Goal: Task Accomplishment & Management: Use online tool/utility

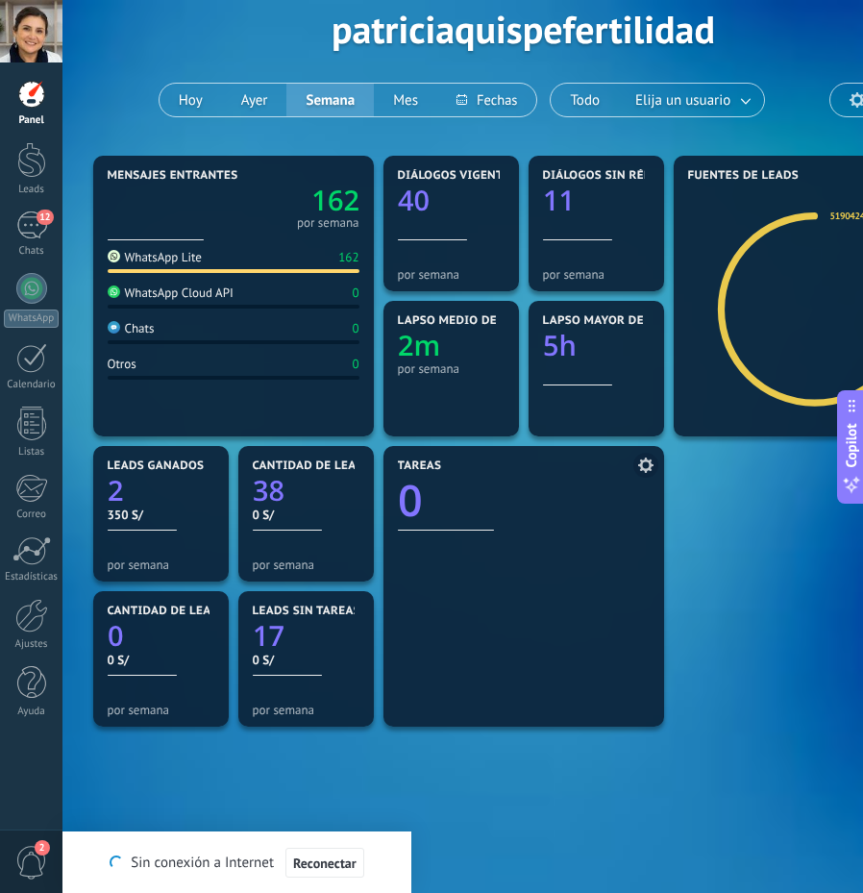
scroll to position [96, 0]
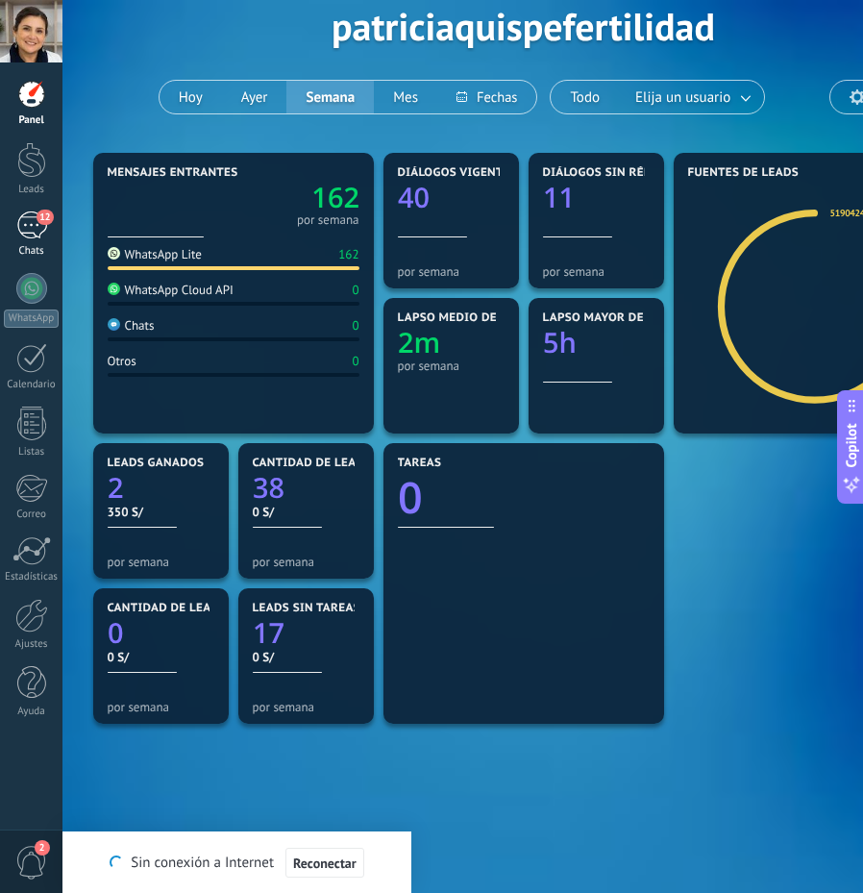
click at [35, 242] on link "12 Chats" at bounding box center [31, 235] width 62 height 46
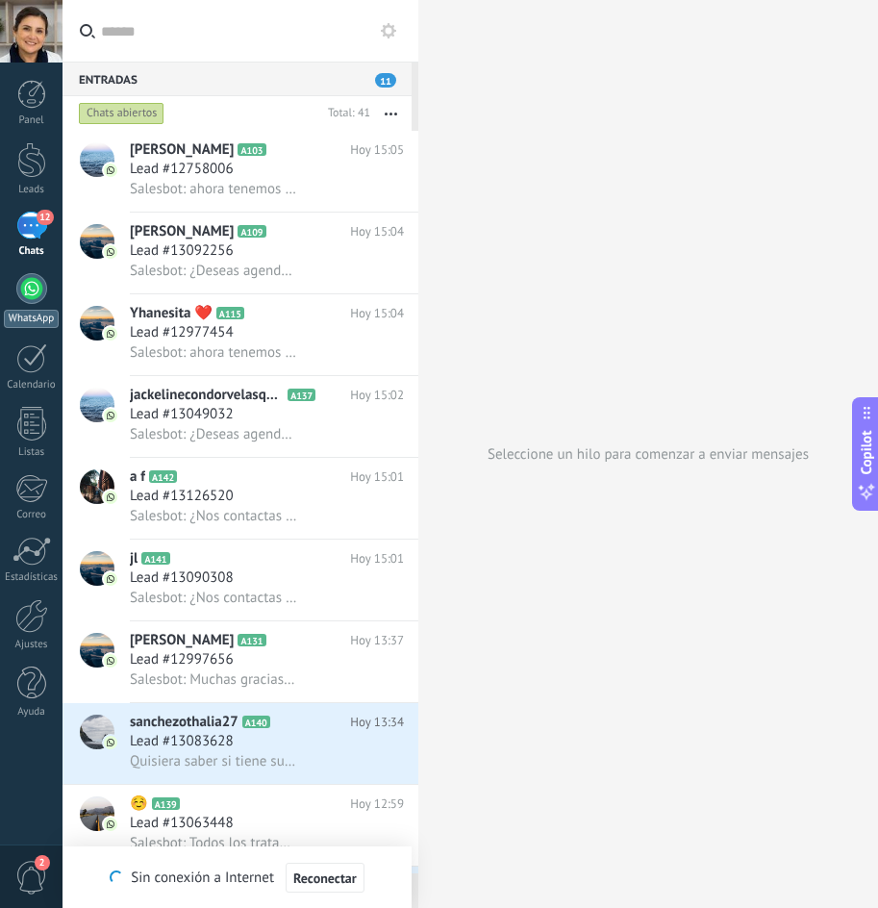
click at [25, 304] on link "WhatsApp" at bounding box center [31, 300] width 62 height 55
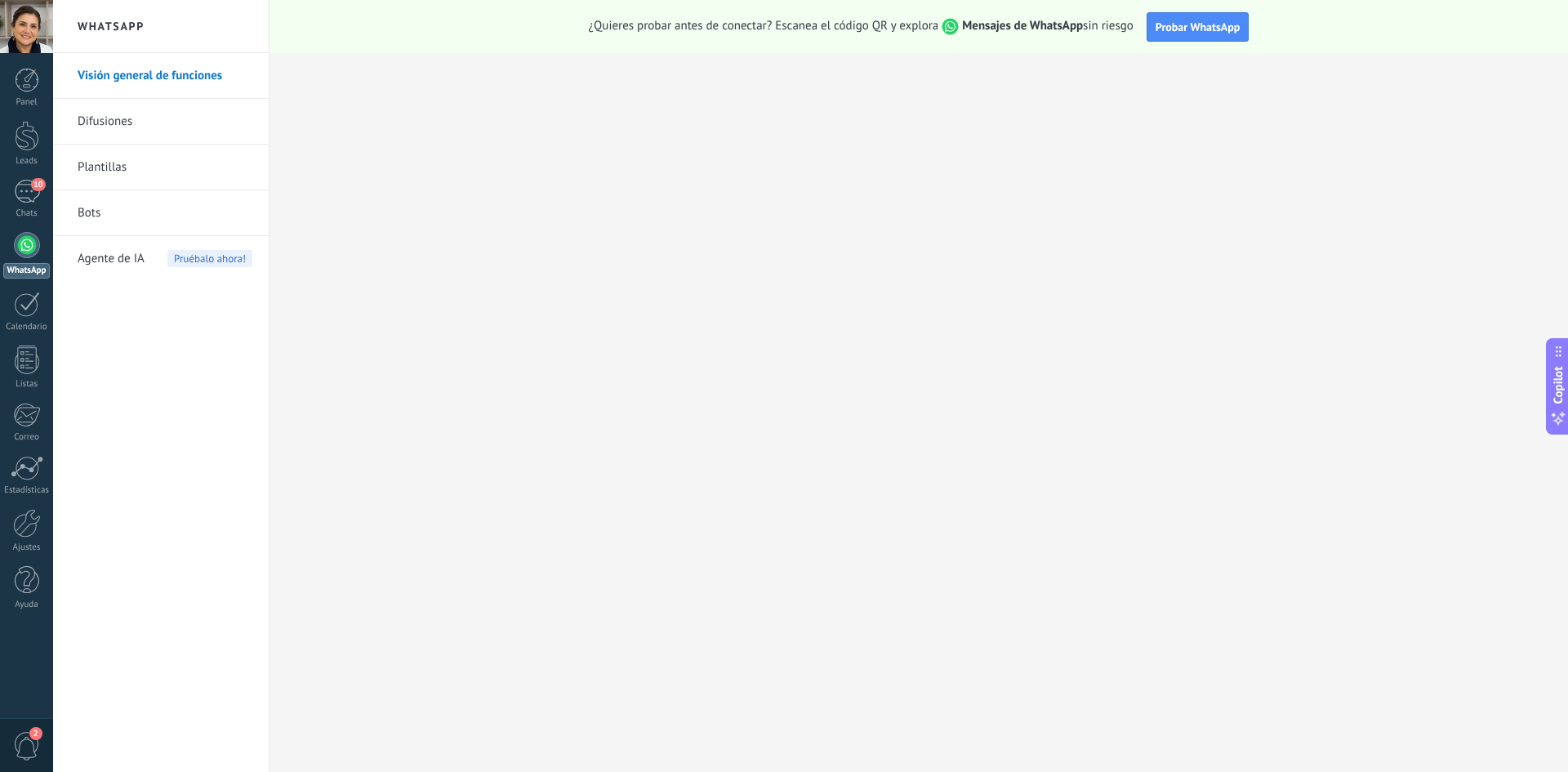
click at [124, 173] on link "Plantillas" at bounding box center [165, 167] width 175 height 46
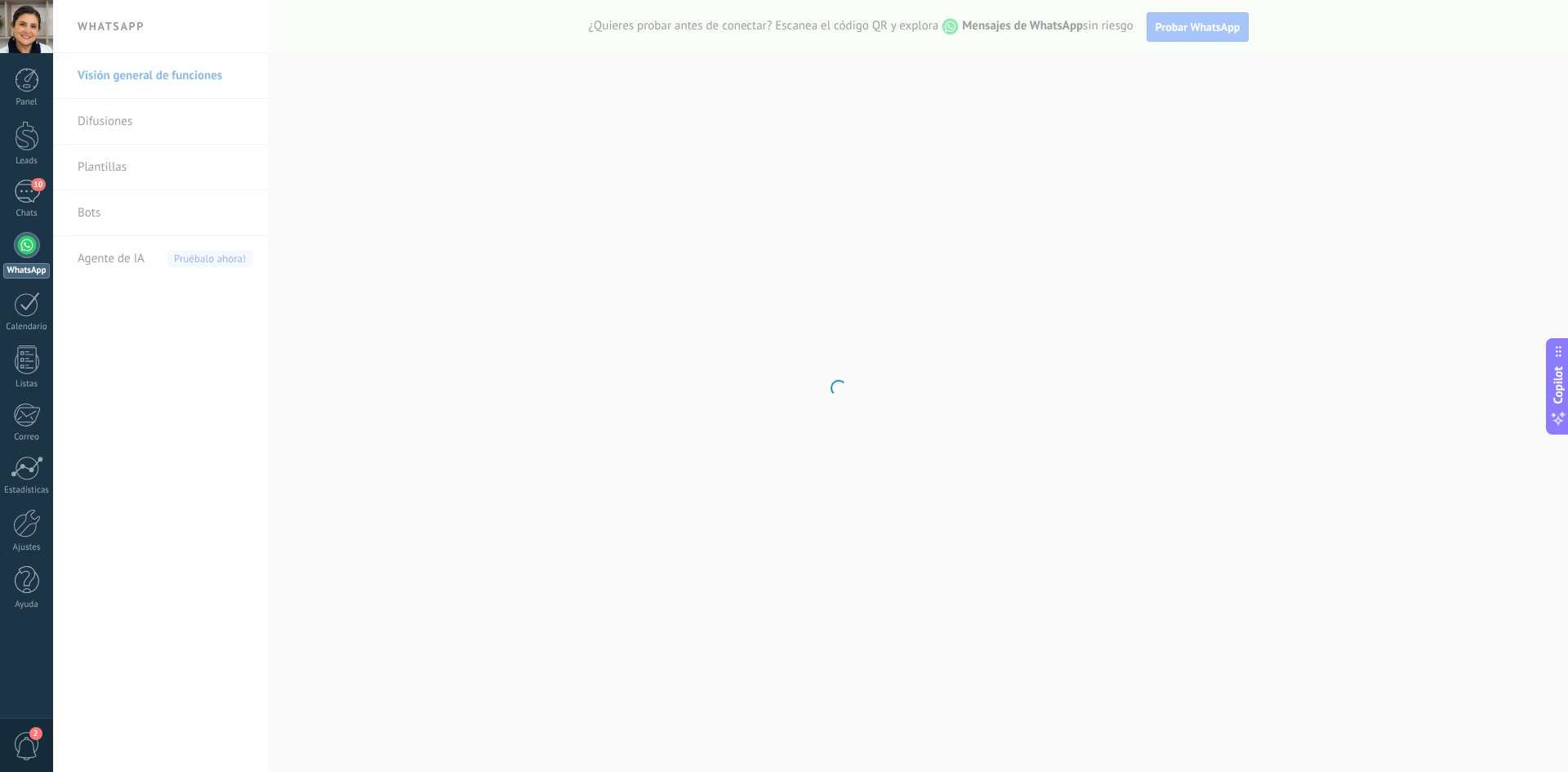
click at [116, 209] on body ".abecls-1,.abecls-2{fill-rule:evenodd}.abecls-2{fill:#fff} .abhcls-1{fill:none}…" at bounding box center [784, 386] width 1568 height 772
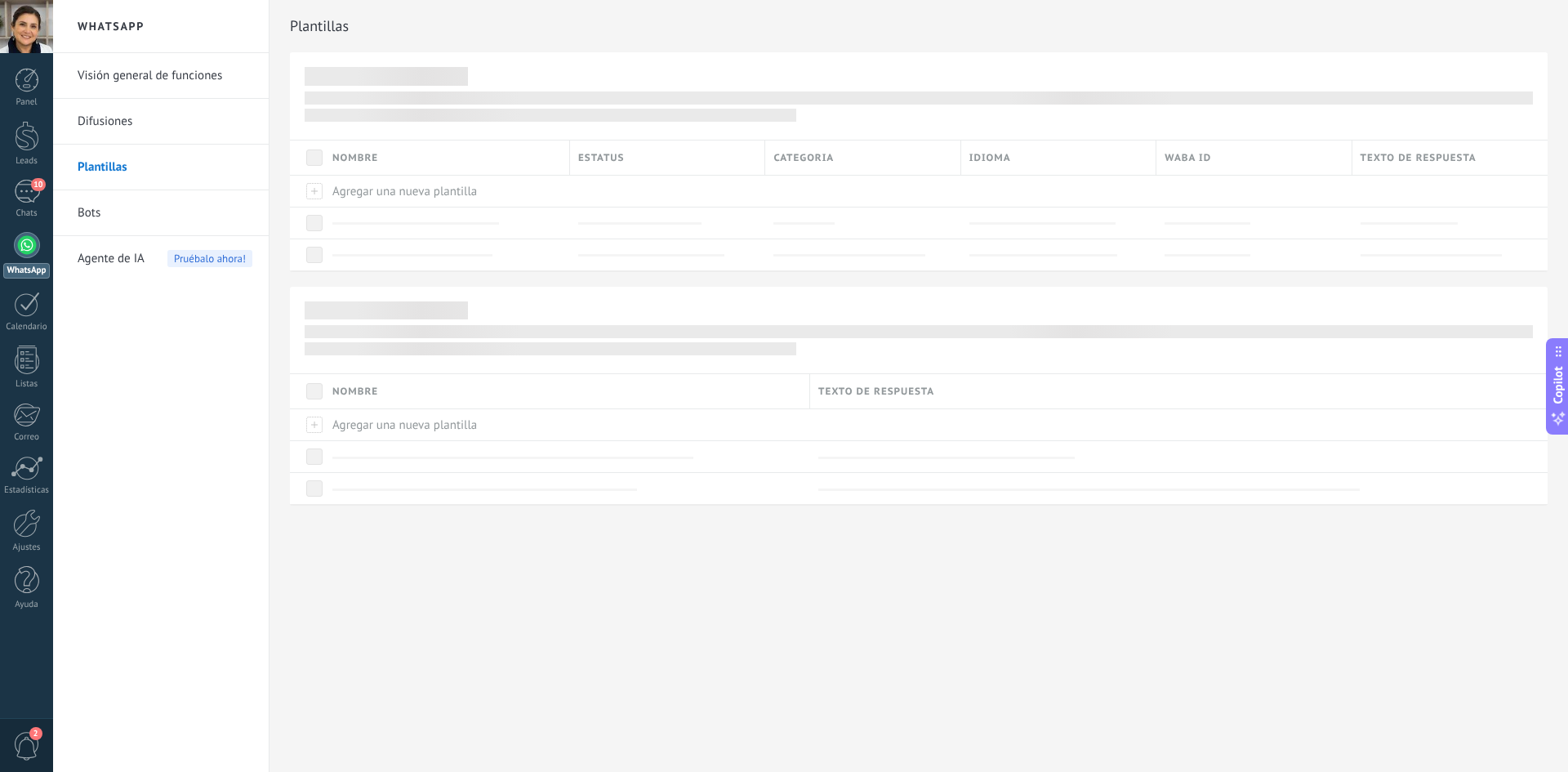
click at [103, 210] on link "Bots" at bounding box center [165, 213] width 175 height 46
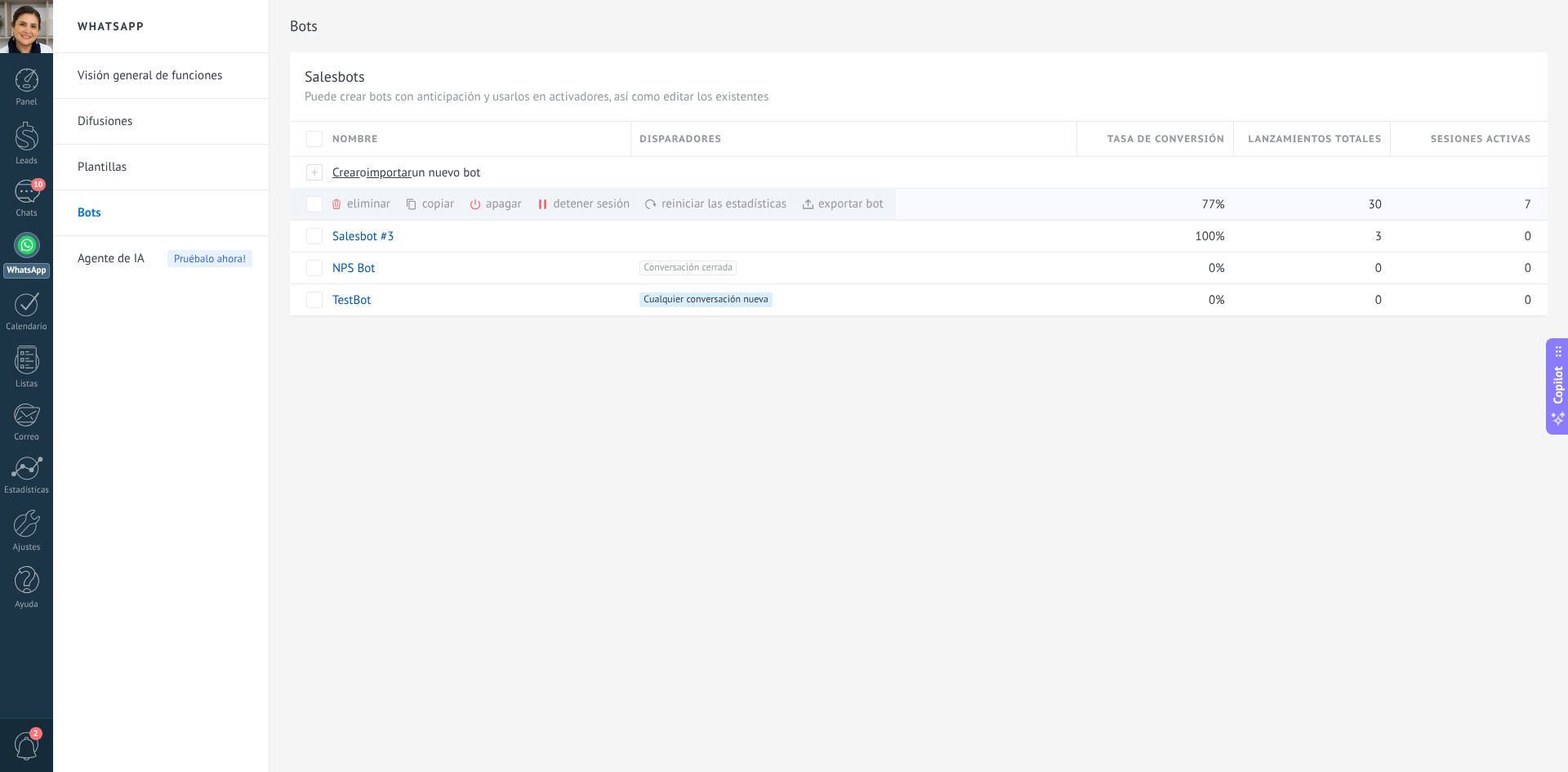
click at [745, 206] on div "exportar bot màs" at bounding box center [842, 203] width 82 height 31
click at [745, 415] on div "Bots Salesbots Puede crear bots con anticipación y usarlos en activadores, así …" at bounding box center [918, 386] width 1299 height 772
click at [429, 142] on div "Nombre" at bounding box center [477, 138] width 307 height 34
click at [395, 165] on div "Crear o importar un nuevo bot" at bounding box center [615, 172] width 581 height 31
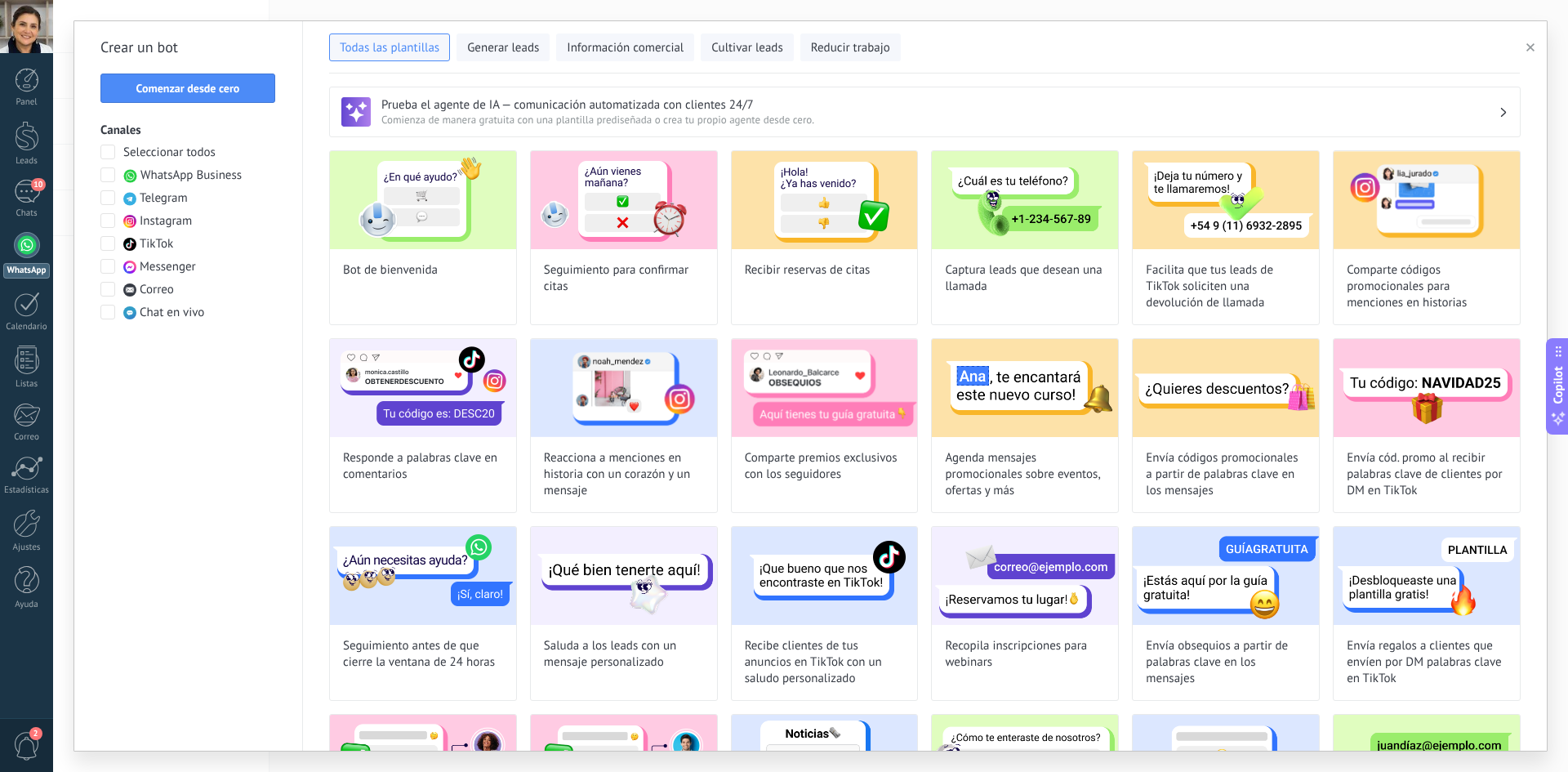
click at [745, 43] on button "button" at bounding box center [1533, 47] width 27 height 20
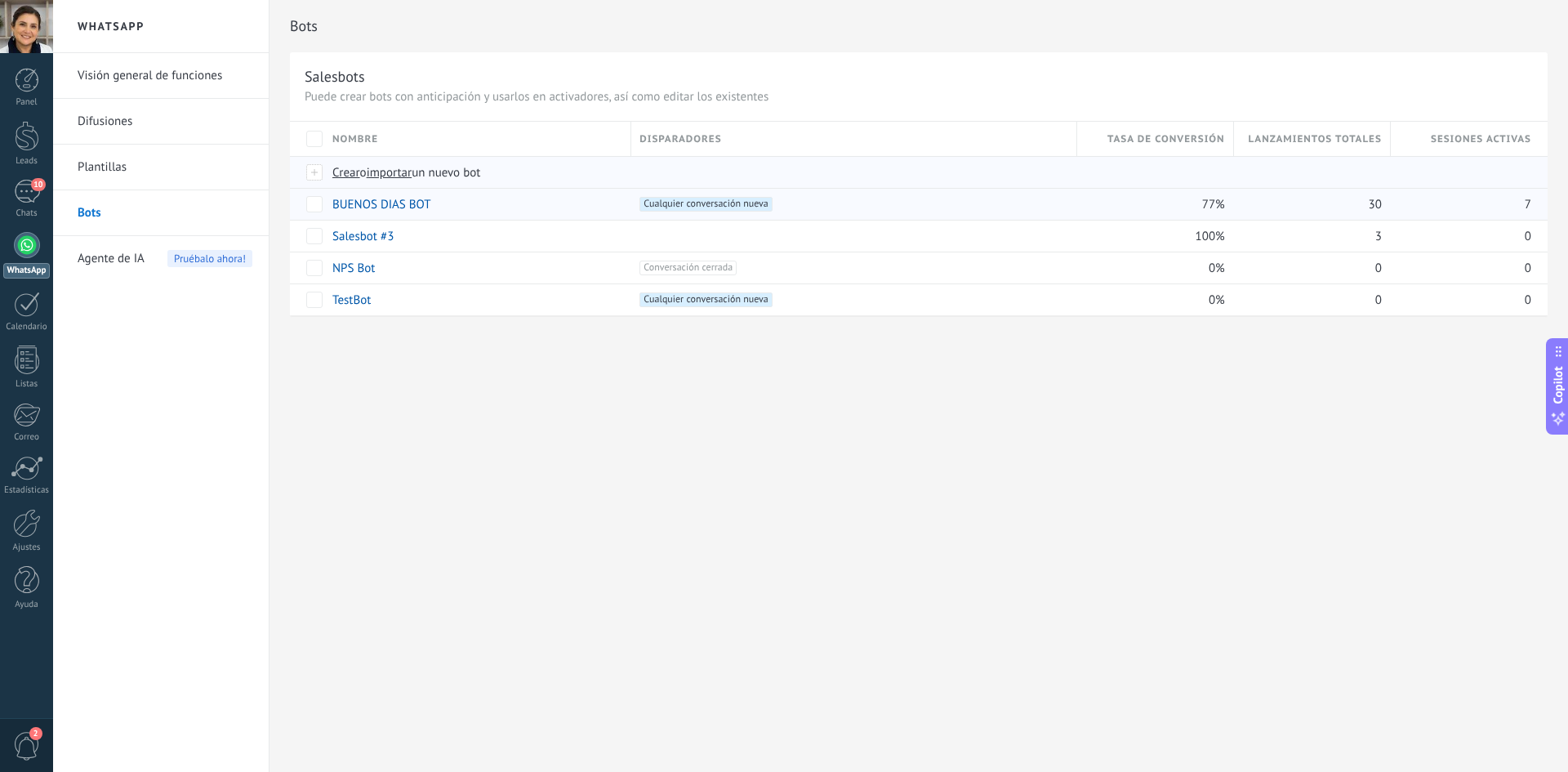
click at [400, 172] on span "importar" at bounding box center [390, 172] width 46 height 15
click at [0, 0] on input "importar un nuevo bot" at bounding box center [0, 0] width 0 height 0
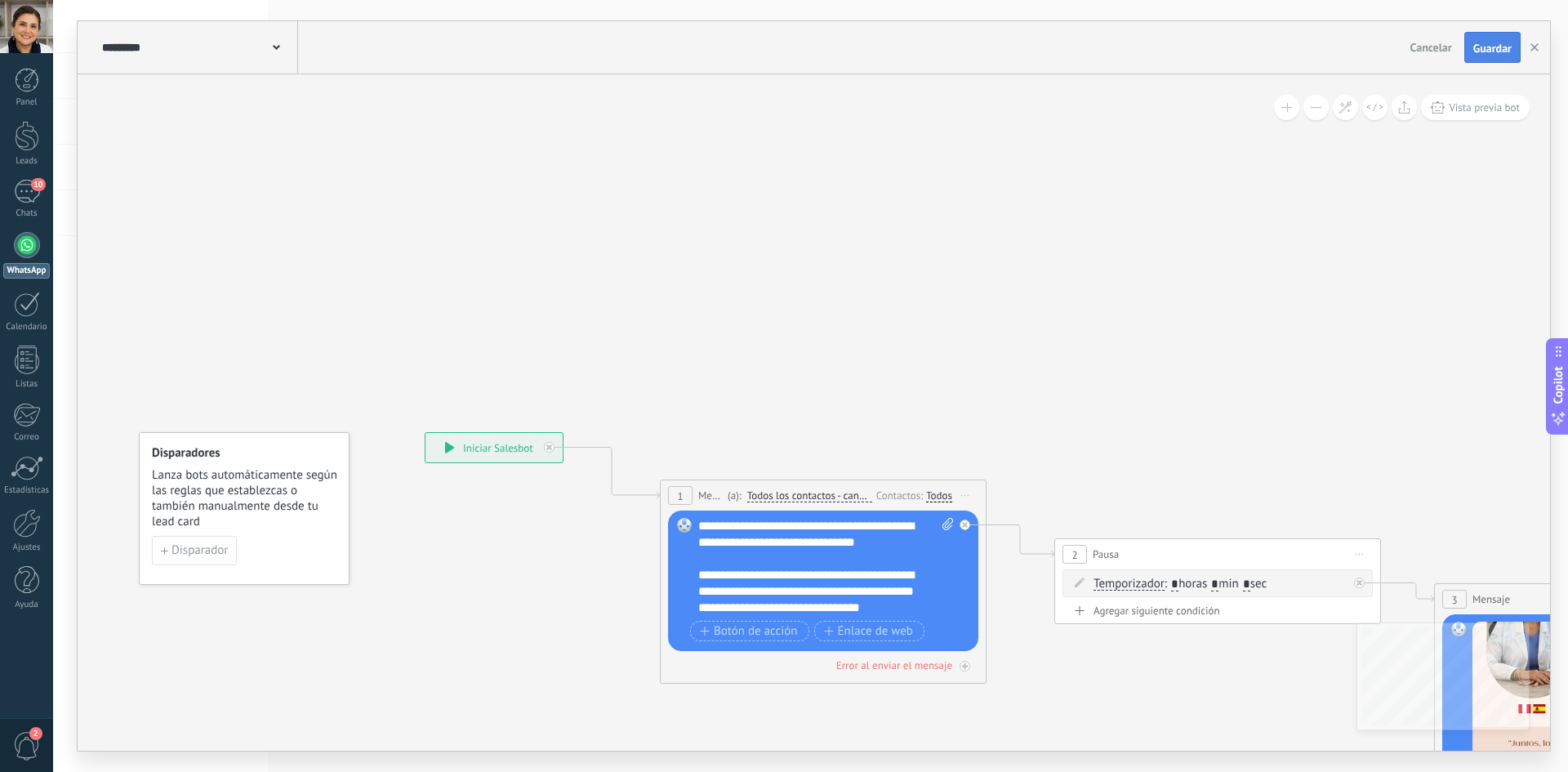
click at [745, 52] on button "Guardar" at bounding box center [1492, 47] width 56 height 31
click at [745, 52] on button "button" at bounding box center [1534, 47] width 25 height 31
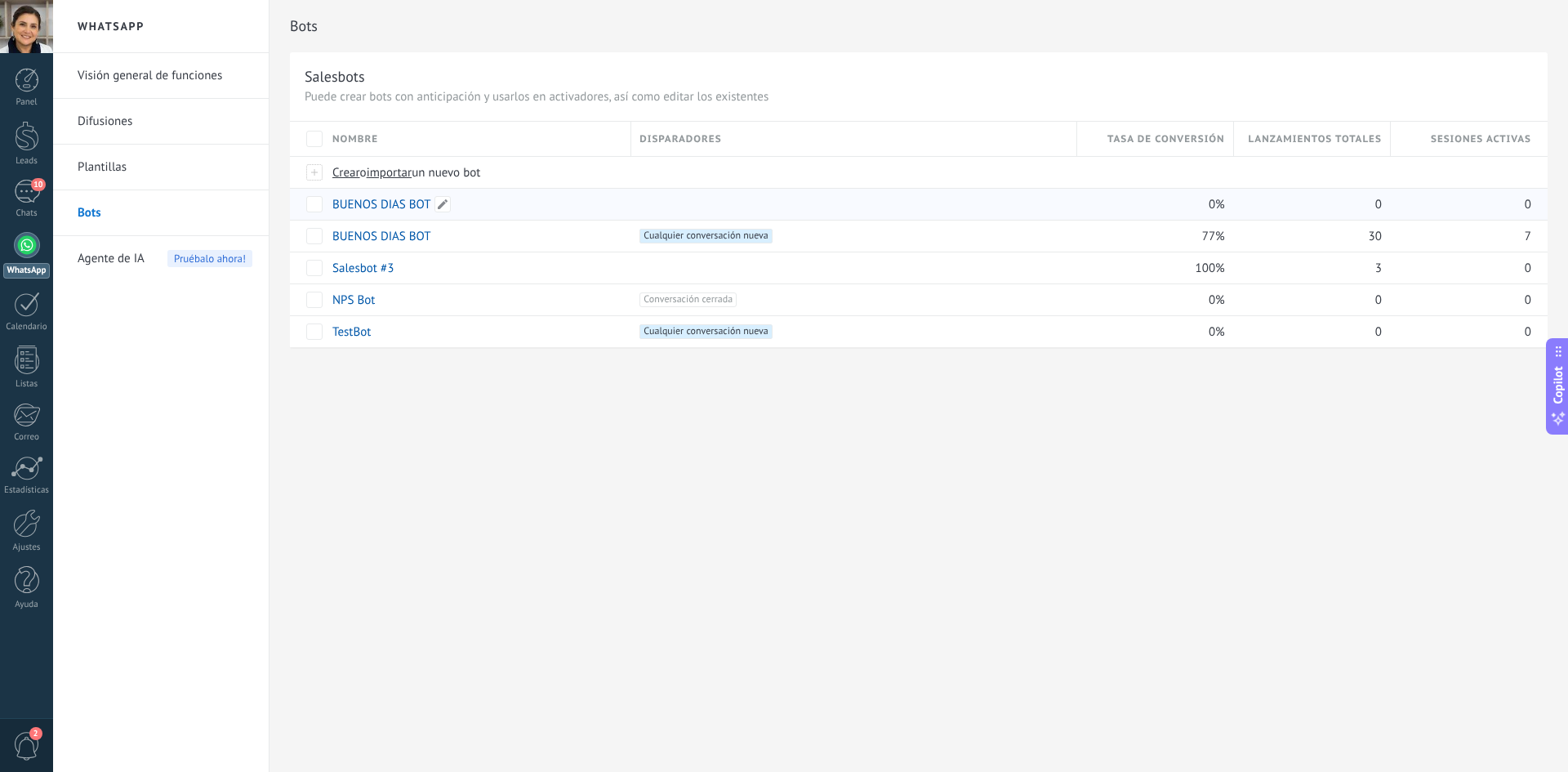
click at [413, 197] on link "BUENOS DIAS BOT" at bounding box center [381, 205] width 98 height 15
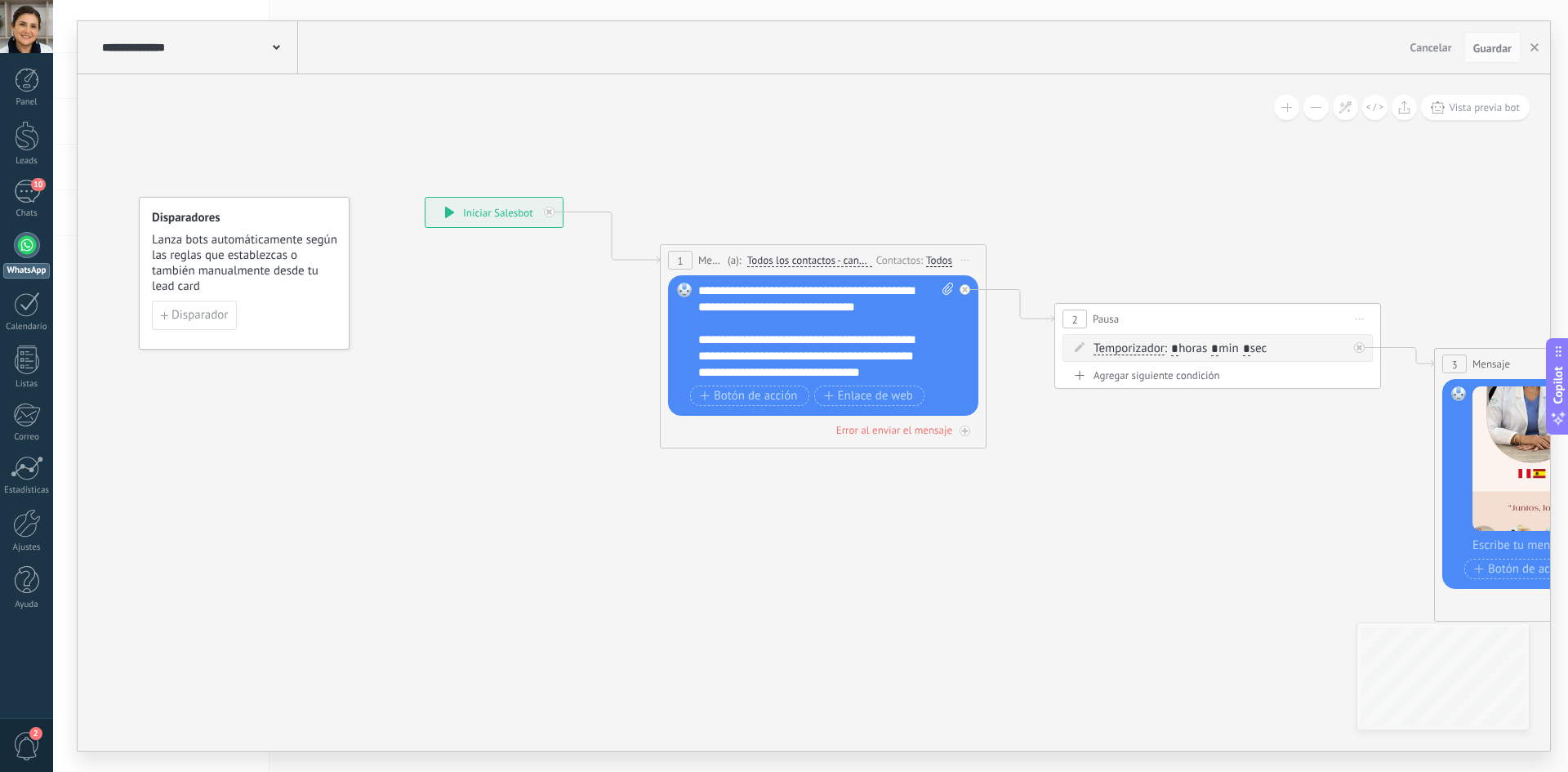
click at [277, 54] on div "**********" at bounding box center [198, 48] width 200 height 53
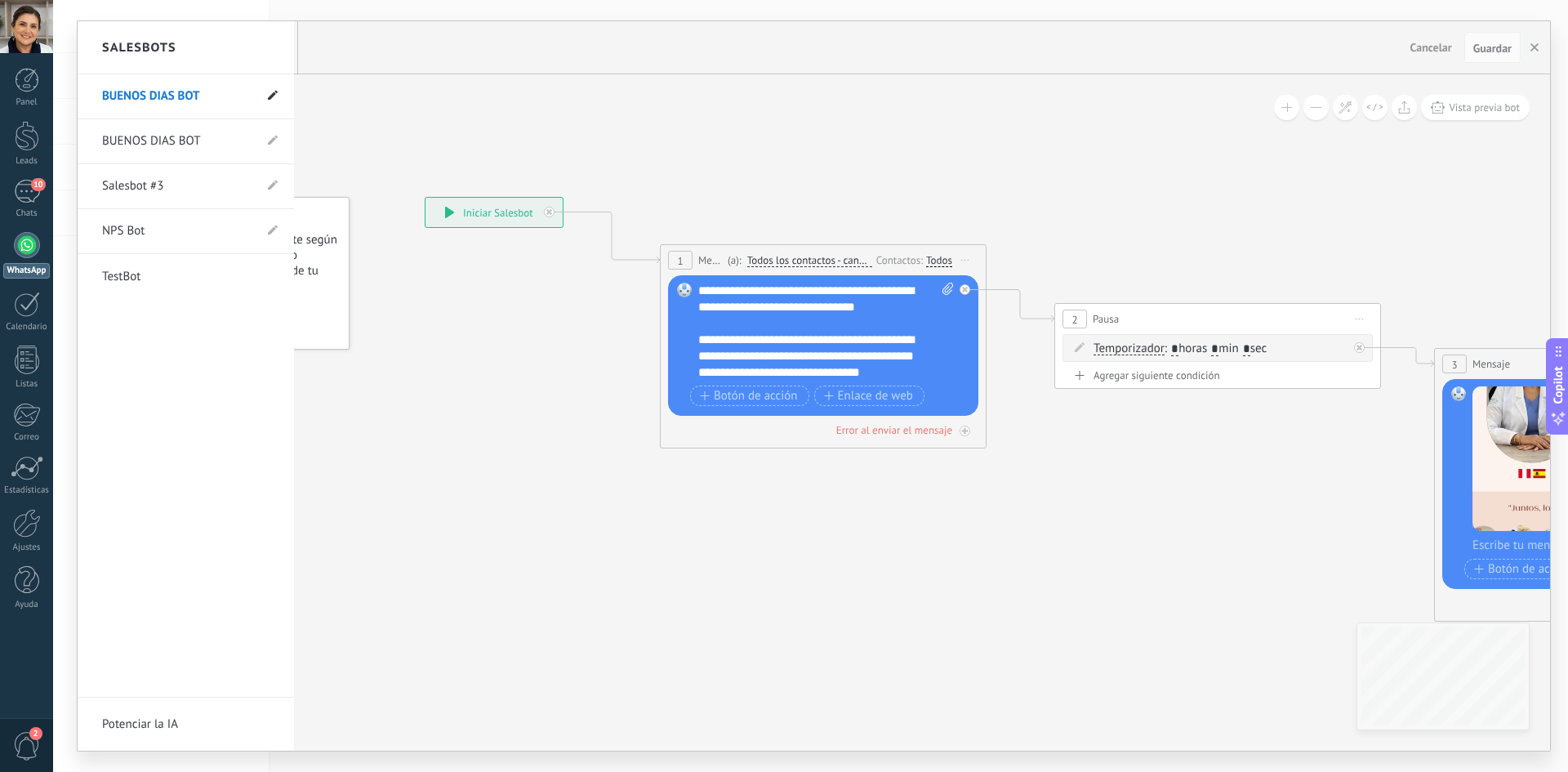
click at [274, 101] on span at bounding box center [273, 97] width 10 height 15
drag, startPoint x: 204, startPoint y: 93, endPoint x: 149, endPoint y: 95, distance: 55.0
click at [149, 95] on input "**********" at bounding box center [160, 97] width 116 height 26
drag, startPoint x: 141, startPoint y: 95, endPoint x: 128, endPoint y: 91, distance: 13.6
click at [128, 91] on input "**********" at bounding box center [160, 97] width 116 height 26
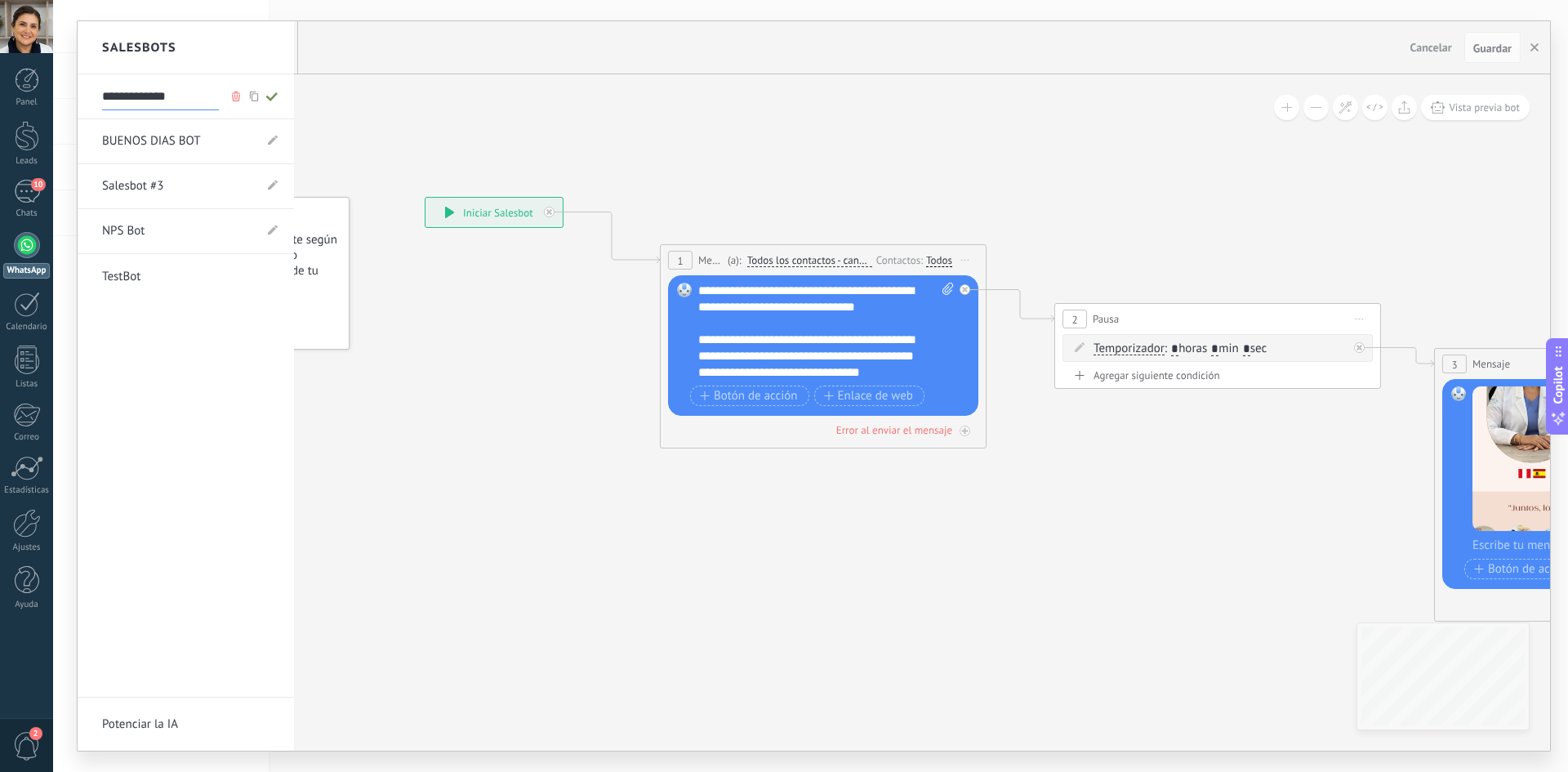
type input "**********"
click at [272, 95] on icon at bounding box center [272, 97] width 18 height 10
type input "**********"
click at [391, 125] on div at bounding box center [814, 386] width 1473 height 730
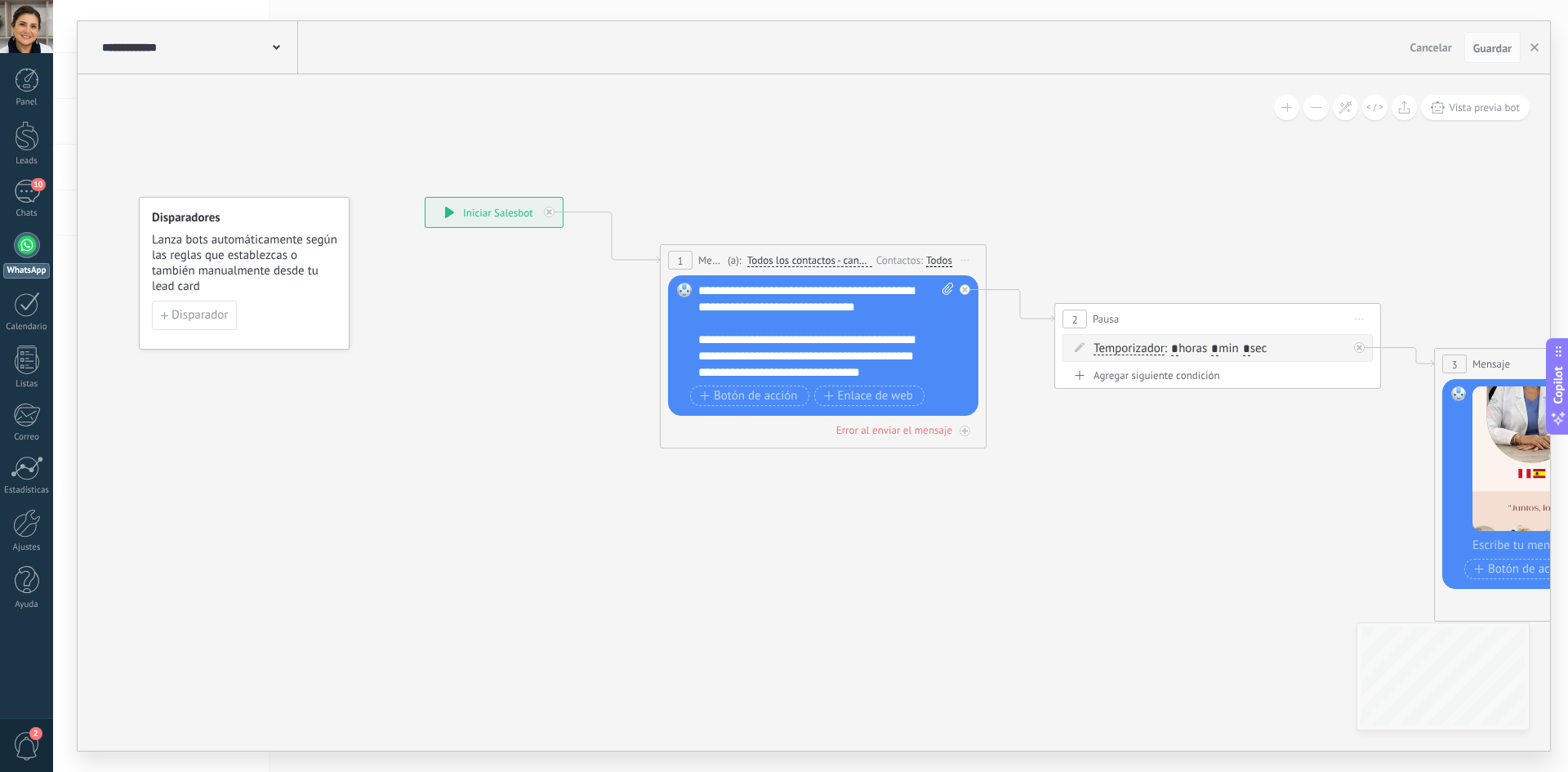
click at [745, 322] on div "**********" at bounding box center [826, 331] width 256 height 98
drag, startPoint x: 758, startPoint y: 290, endPoint x: 742, endPoint y: 286, distance: 16.5
click at [742, 286] on div "**********" at bounding box center [826, 331] width 256 height 98
drag, startPoint x: 759, startPoint y: 288, endPoint x: 741, endPoint y: 287, distance: 18.0
click at [741, 287] on div "**********" at bounding box center [826, 331] width 256 height 98
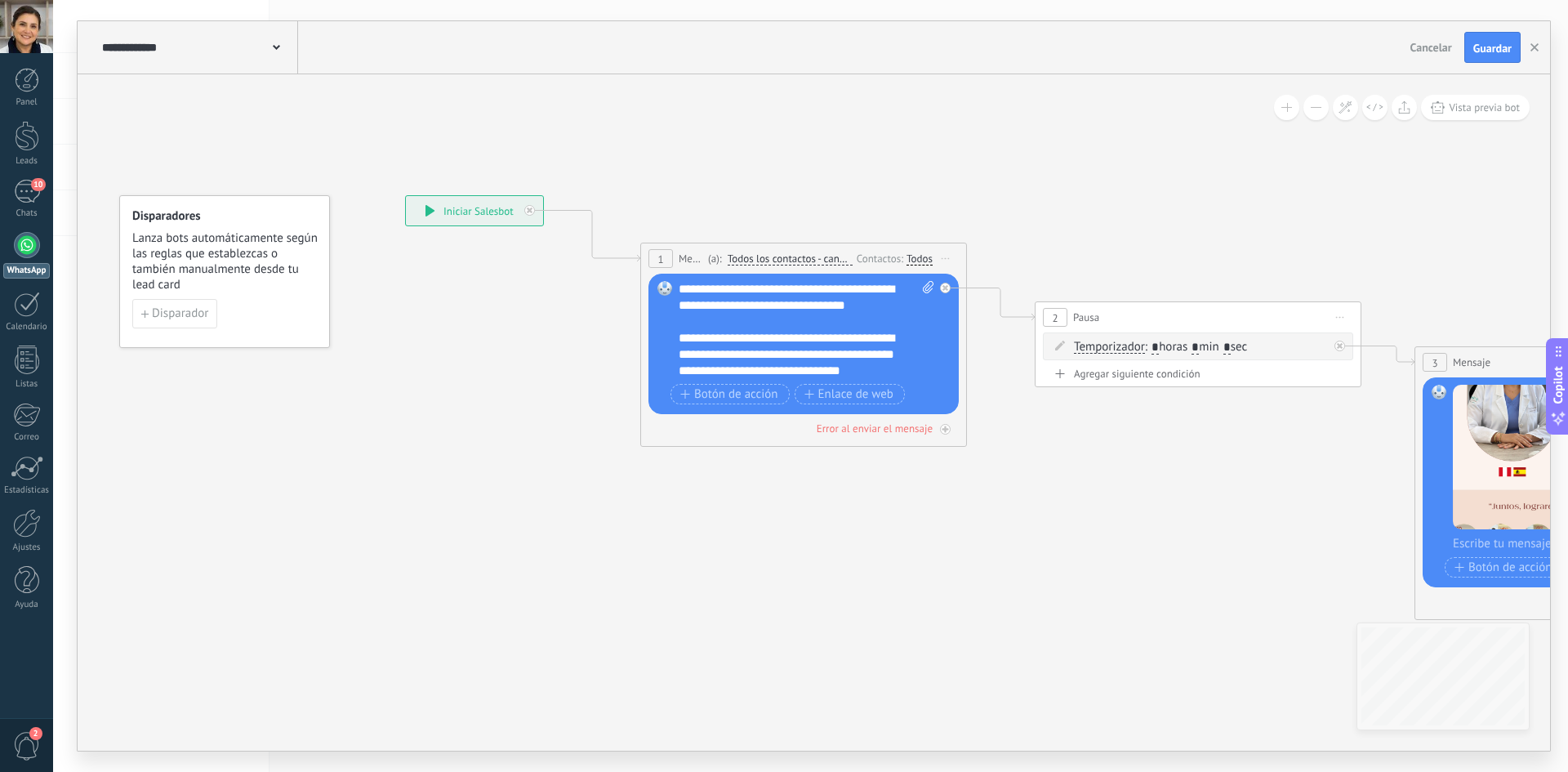
drag, startPoint x: 1150, startPoint y: 454, endPoint x: 835, endPoint y: 469, distance: 315.4
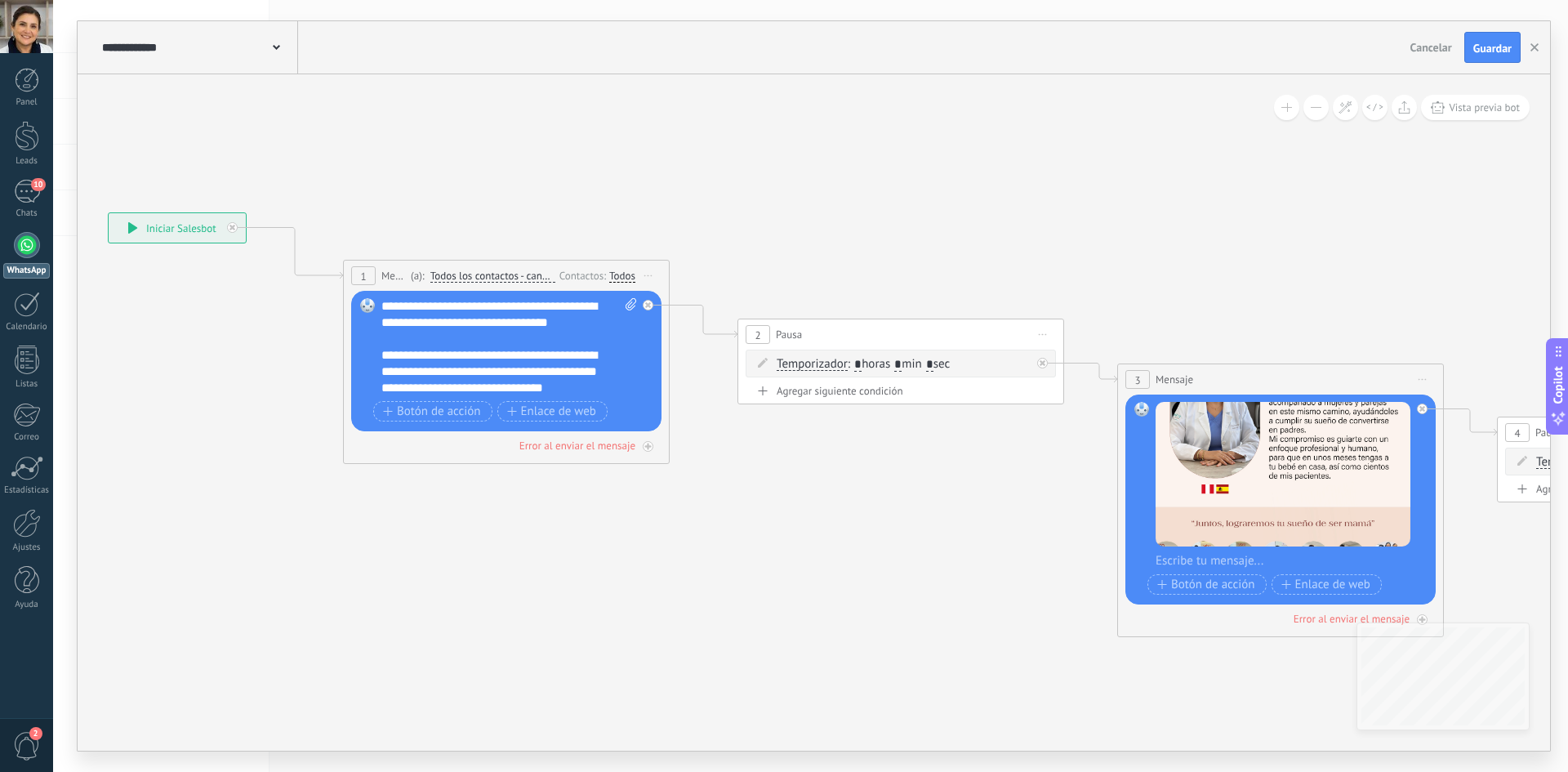
drag, startPoint x: 922, startPoint y: 540, endPoint x: 763, endPoint y: 438, distance: 188.9
click at [674, 412] on icon at bounding box center [1535, 424] width 3672 height 1241
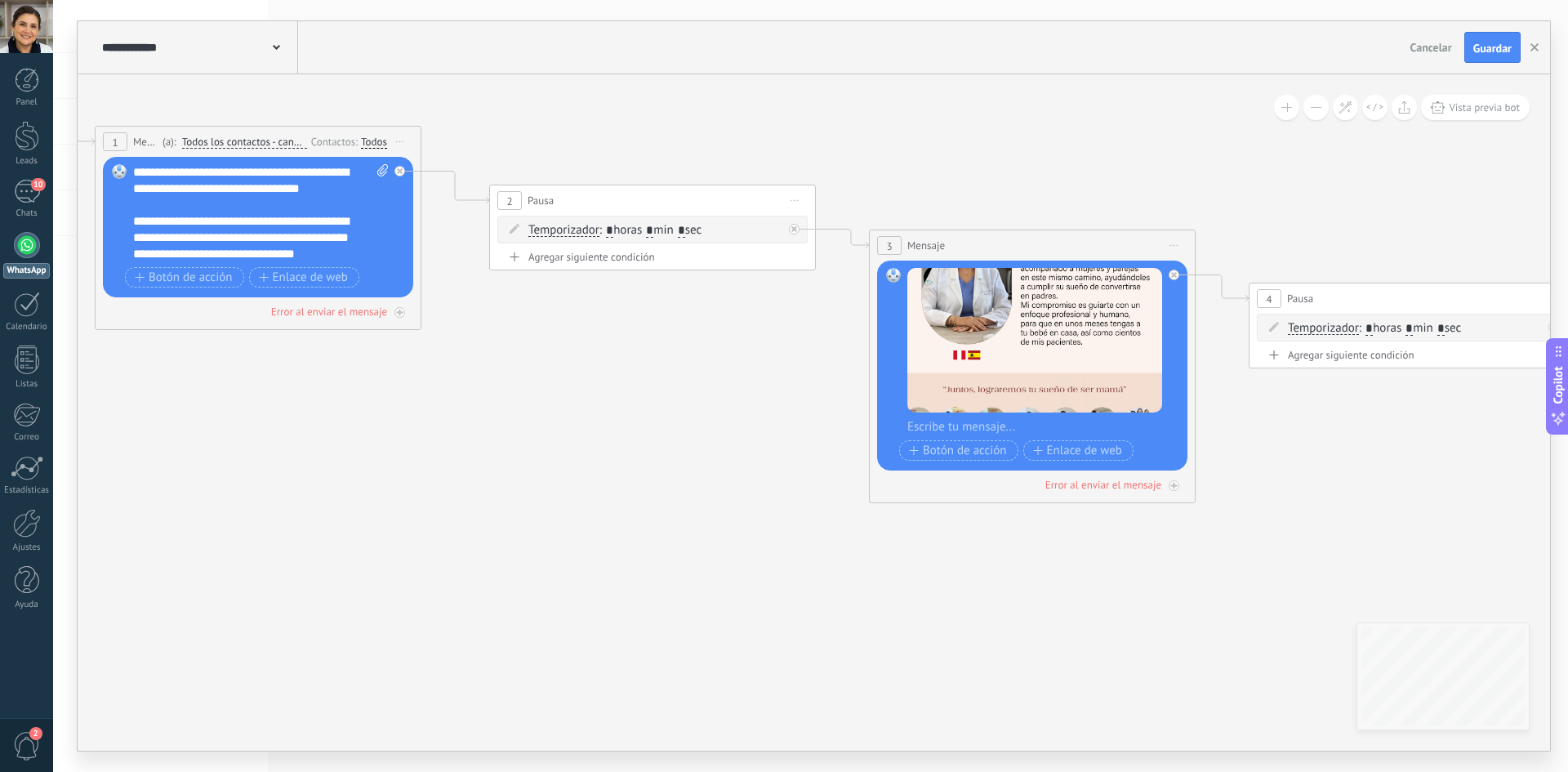
drag, startPoint x: 1238, startPoint y: 495, endPoint x: 1071, endPoint y: 455, distance: 171.7
click at [745, 457] on icon at bounding box center [1287, 290] width 3672 height 1241
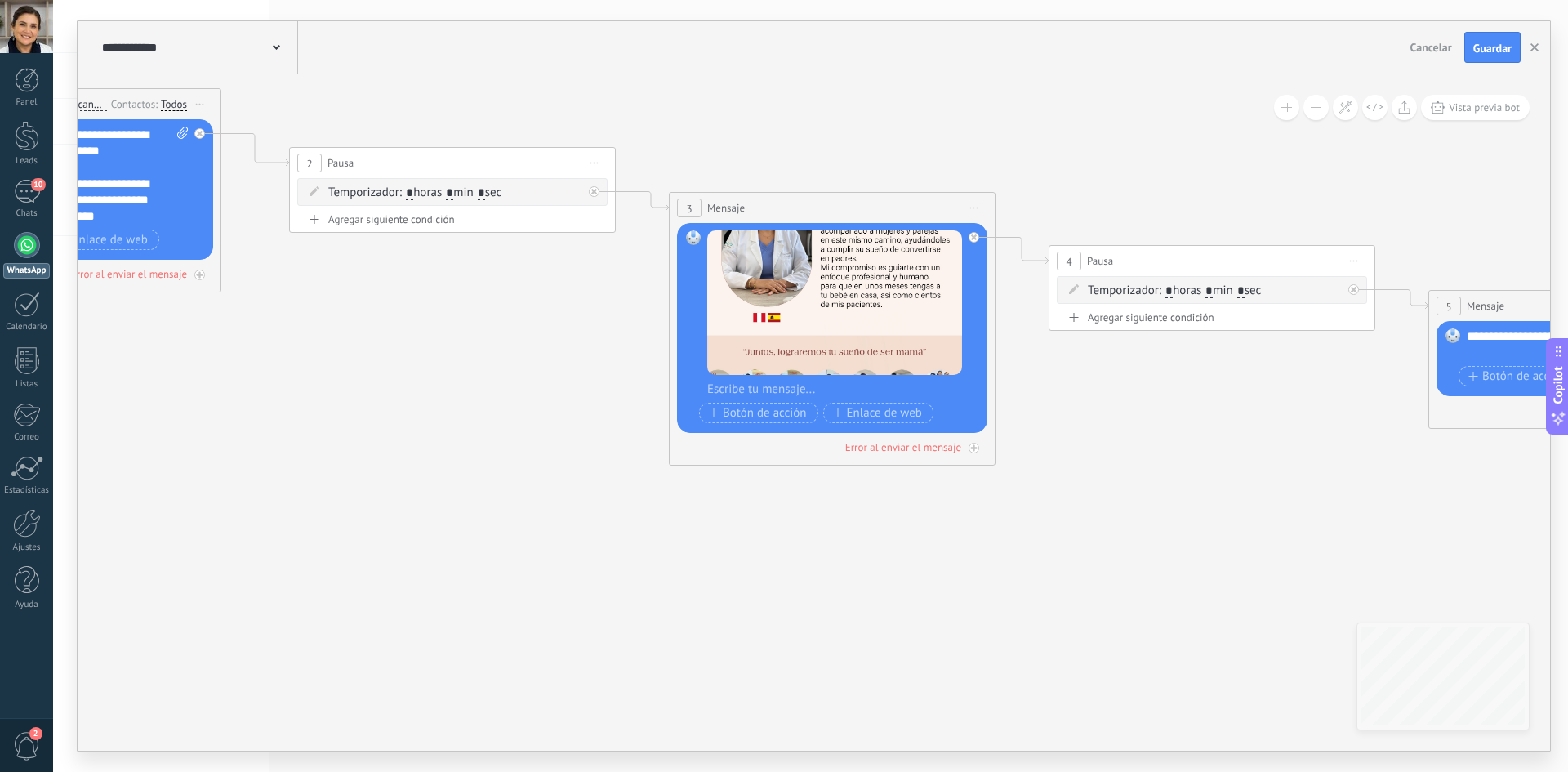
drag, startPoint x: 1282, startPoint y: 452, endPoint x: 1014, endPoint y: 450, distance: 268.0
click at [745, 448] on icon at bounding box center [1086, 252] width 3672 height 1241
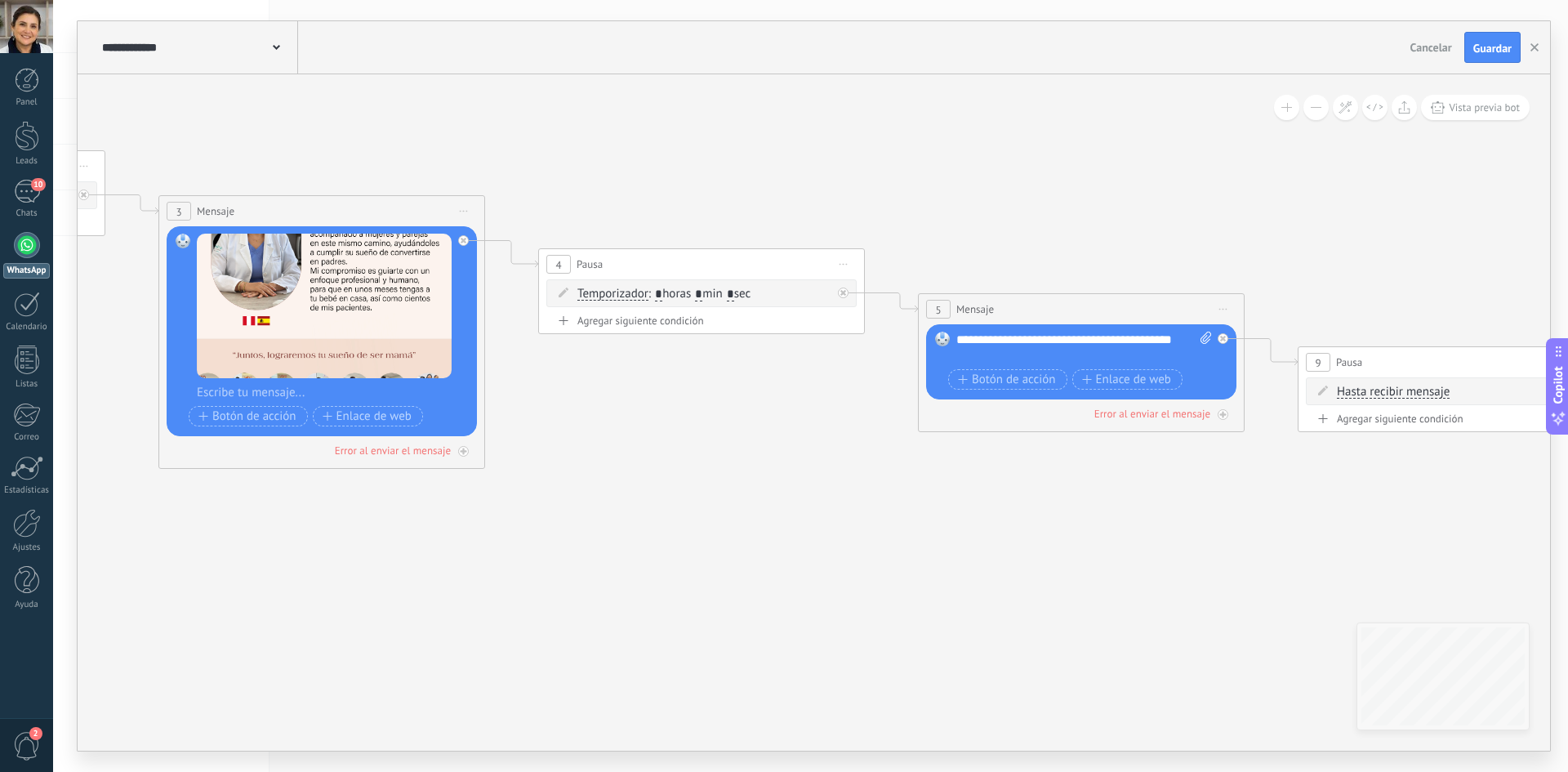
drag, startPoint x: 1309, startPoint y: 457, endPoint x: 1197, endPoint y: 476, distance: 113.6
click at [745, 470] on icon at bounding box center [576, 256] width 3672 height 1241
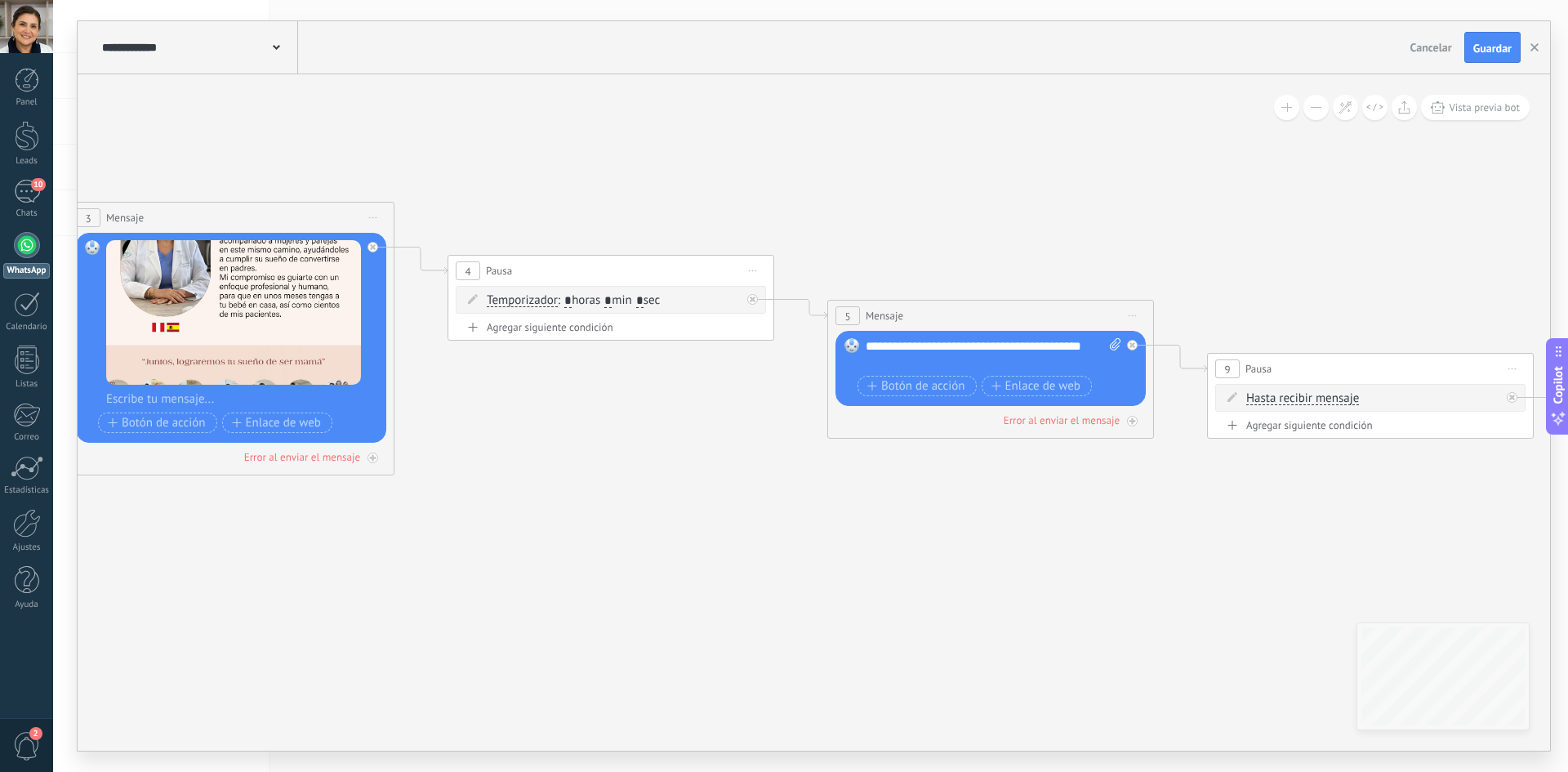
drag, startPoint x: 1357, startPoint y: 487, endPoint x: 1447, endPoint y: 495, distance: 90.4
click at [745, 503] on icon at bounding box center [557, 266] width 3814 height 1248
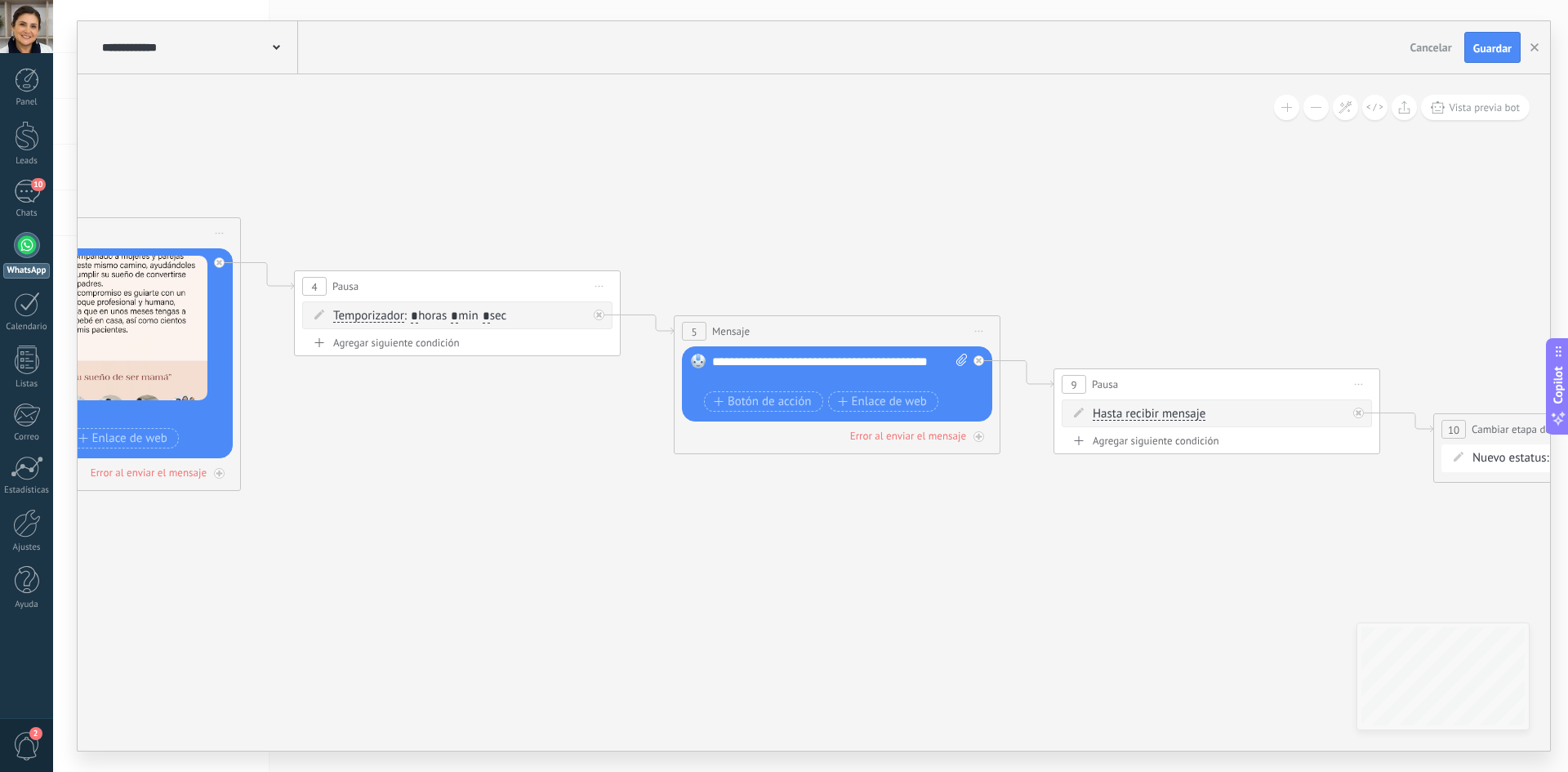
drag, startPoint x: 1469, startPoint y: 493, endPoint x: 1255, endPoint y: 504, distance: 214.3
click at [745, 504] on icon at bounding box center [403, 281] width 3814 height 1248
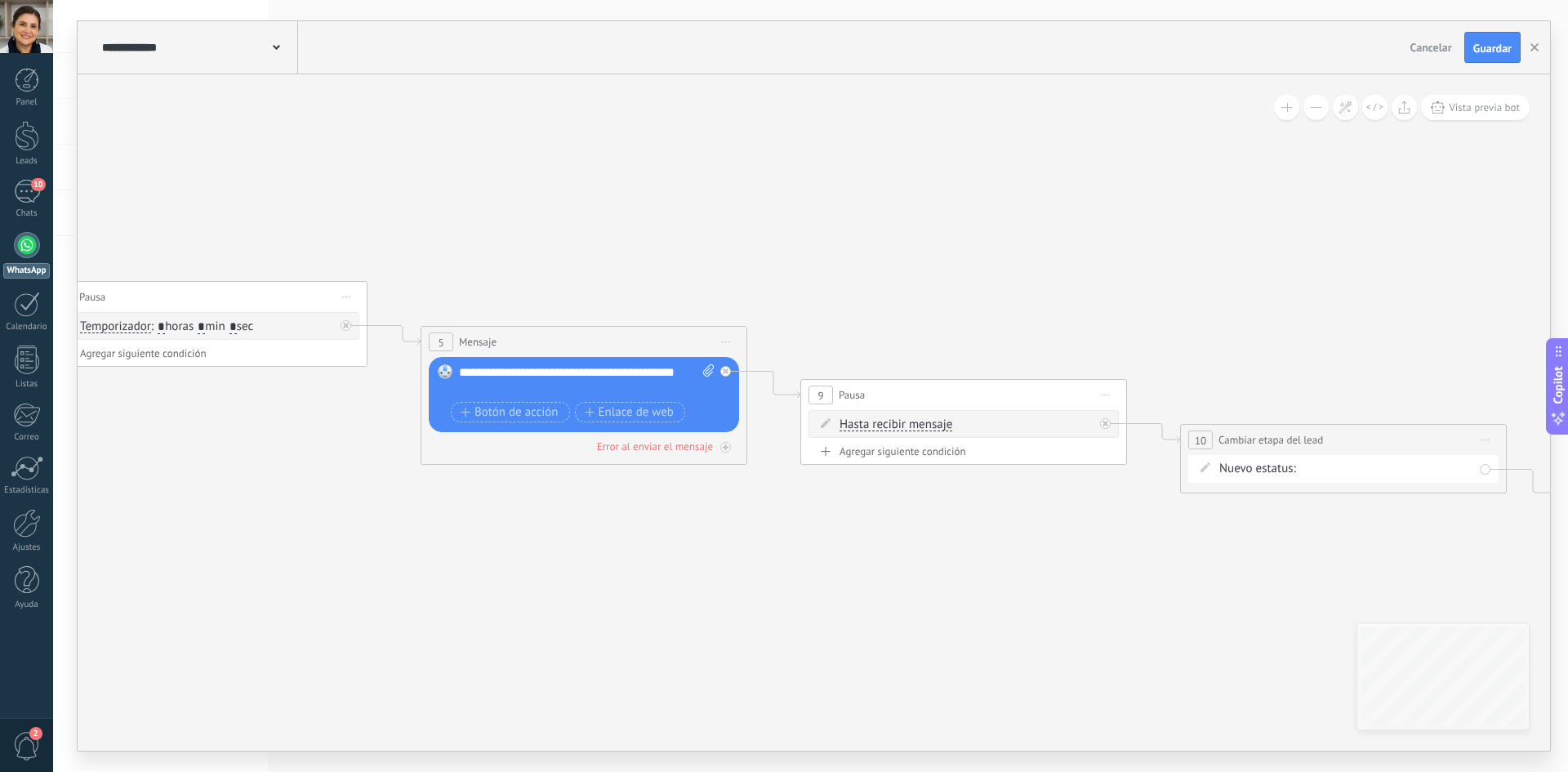
drag, startPoint x: 1432, startPoint y: 503, endPoint x: 1372, endPoint y: 519, distance: 62.1
click at [745, 521] on icon at bounding box center [150, 292] width 3814 height 1248
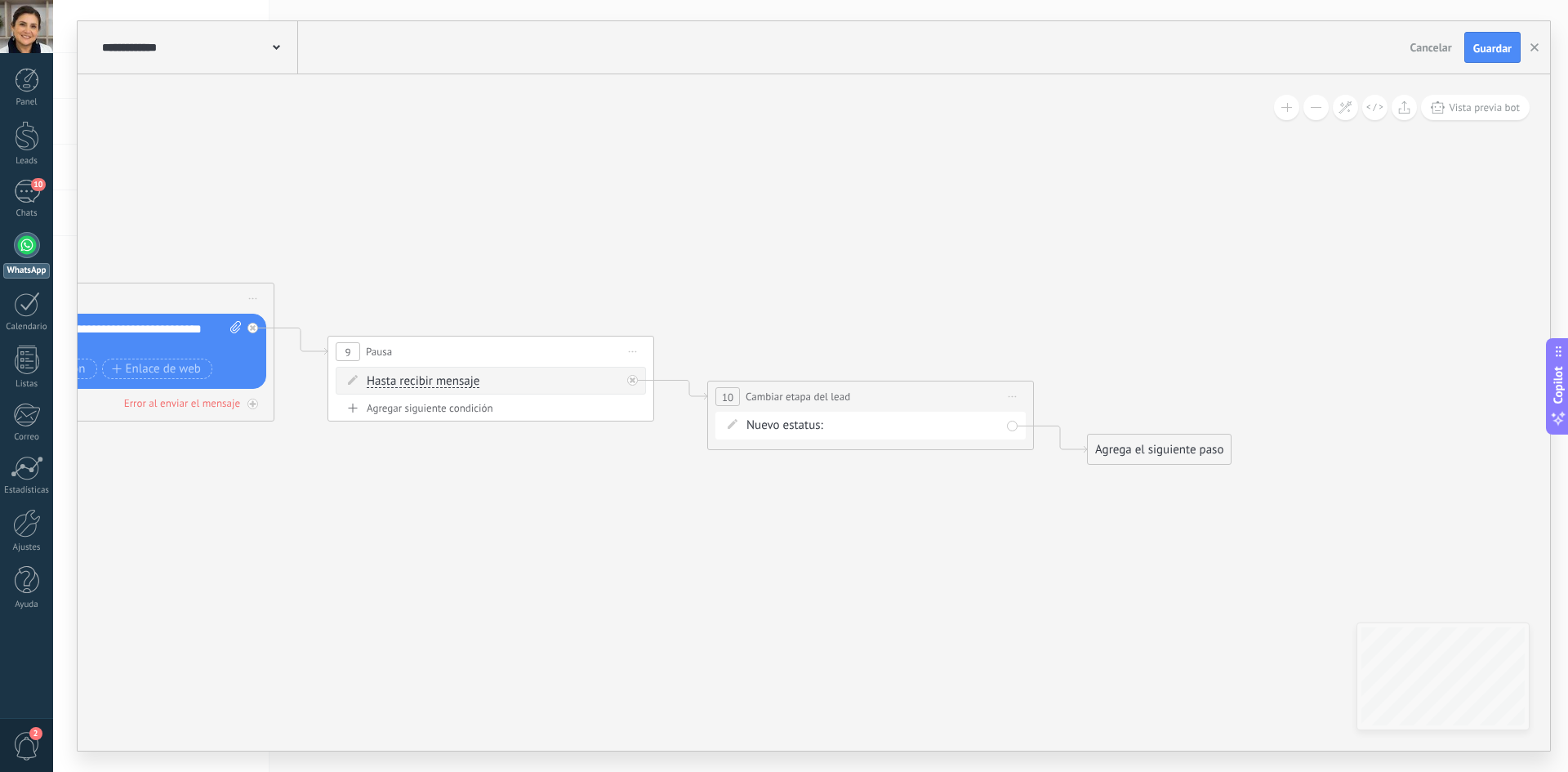
drag, startPoint x: 1306, startPoint y: 570, endPoint x: 1164, endPoint y: 231, distance: 367.5
click at [745, 160] on div "**********" at bounding box center [809, 386] width 1514 height 772
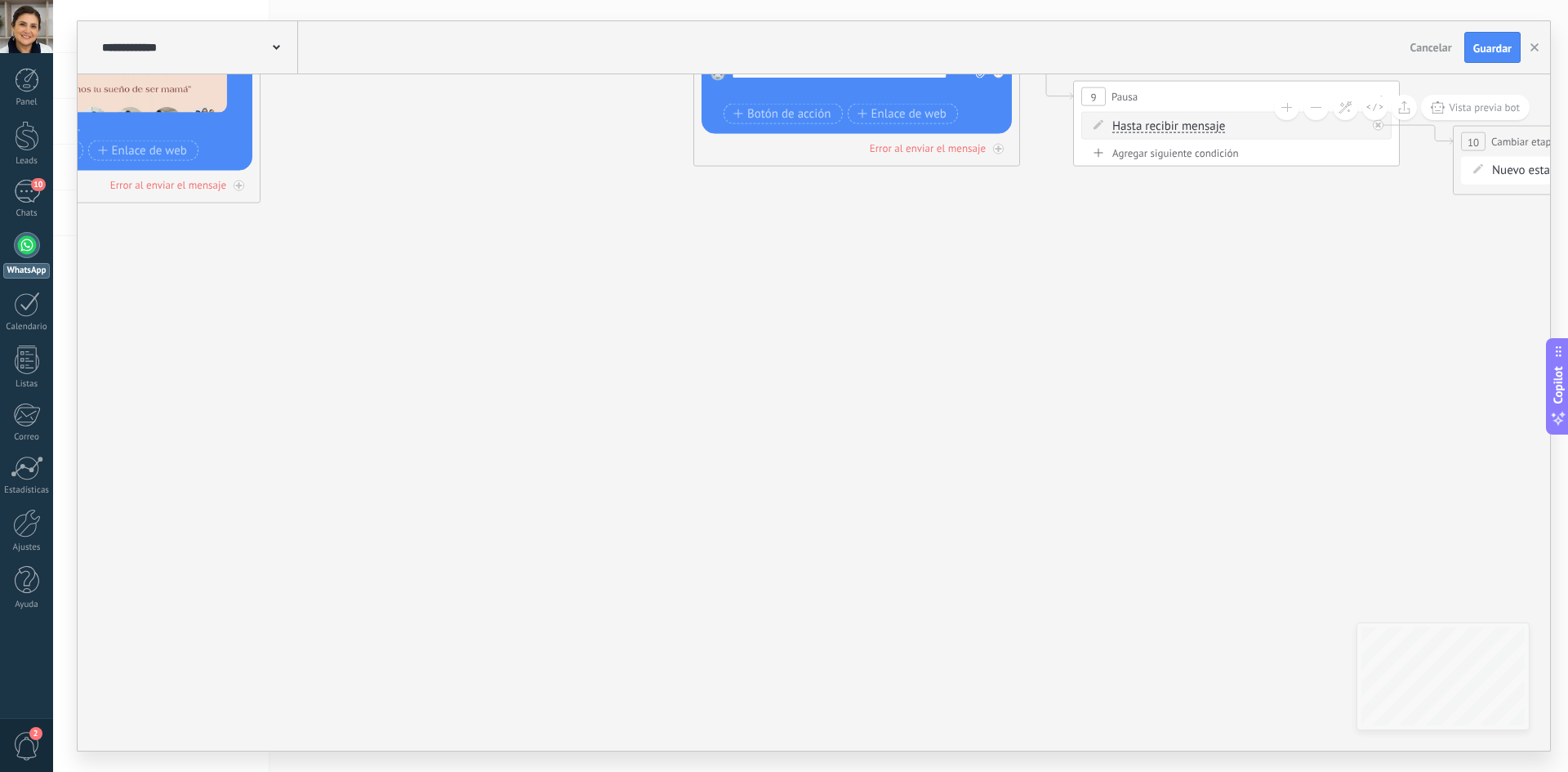
drag, startPoint x: 839, startPoint y: 369, endPoint x: 1282, endPoint y: 327, distance: 445.0
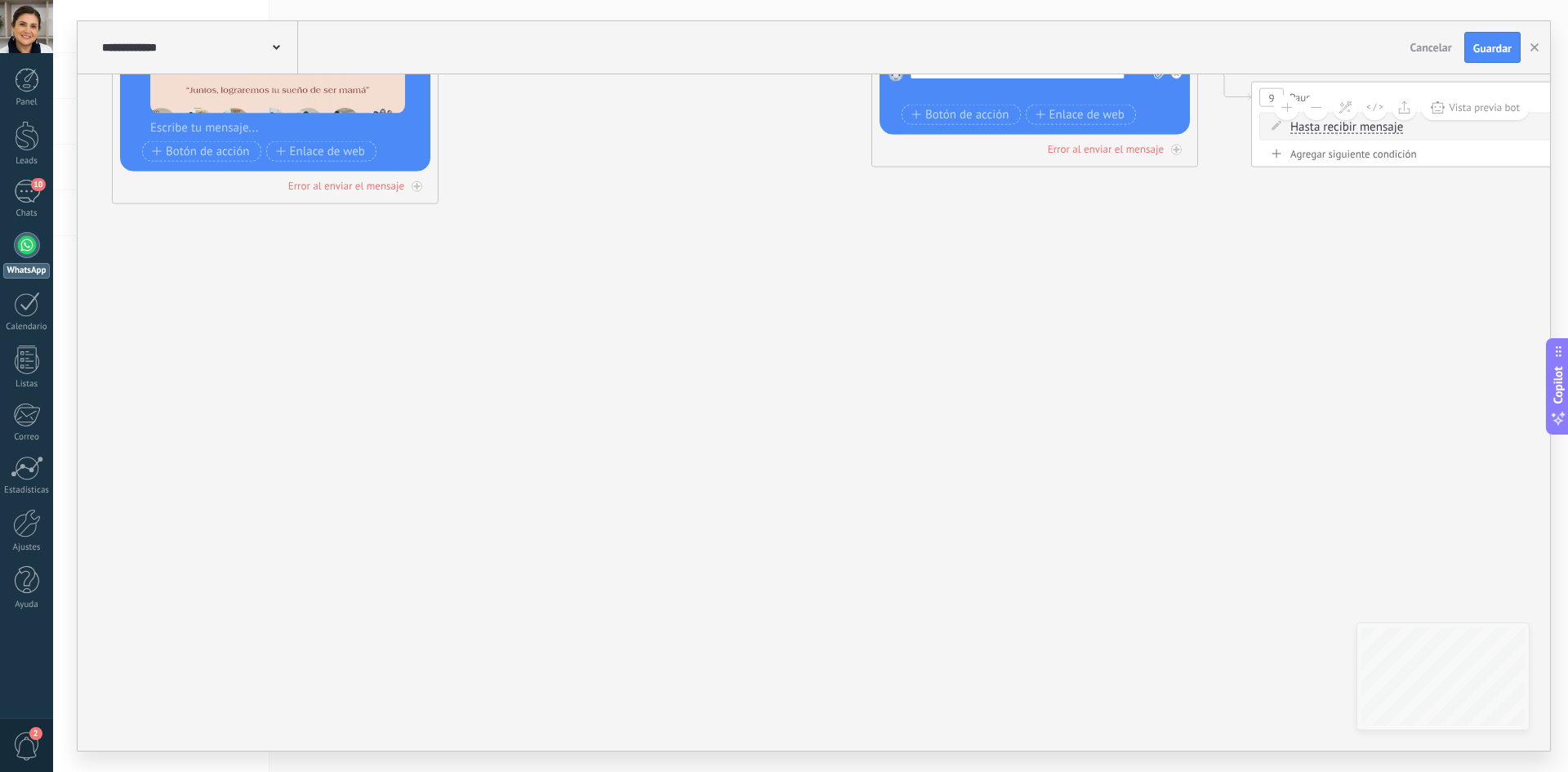
drag, startPoint x: 777, startPoint y: 416, endPoint x: 1024, endPoint y: 411, distance: 247.1
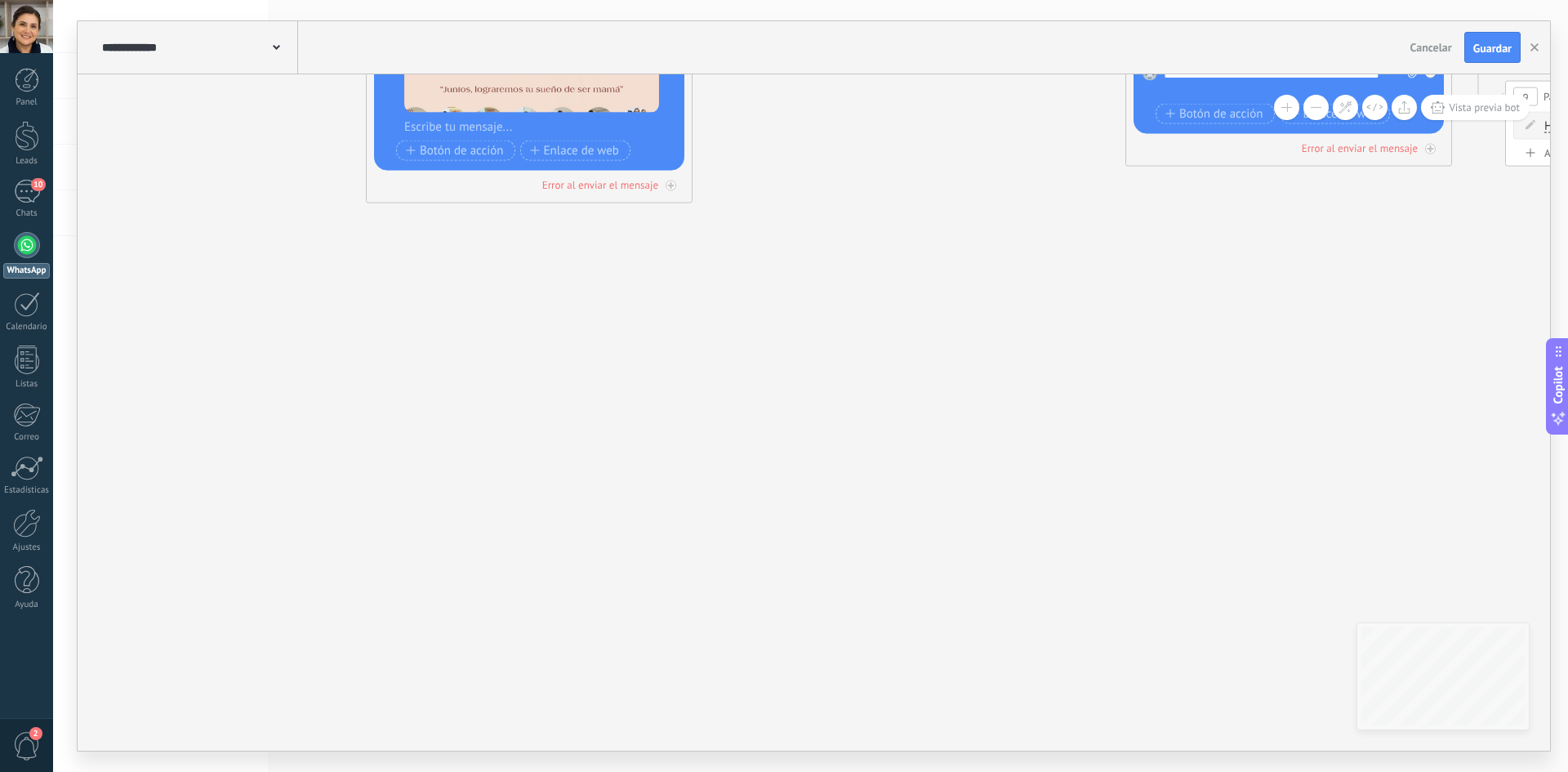
drag, startPoint x: 691, startPoint y: 457, endPoint x: 815, endPoint y: 457, distance: 124.0
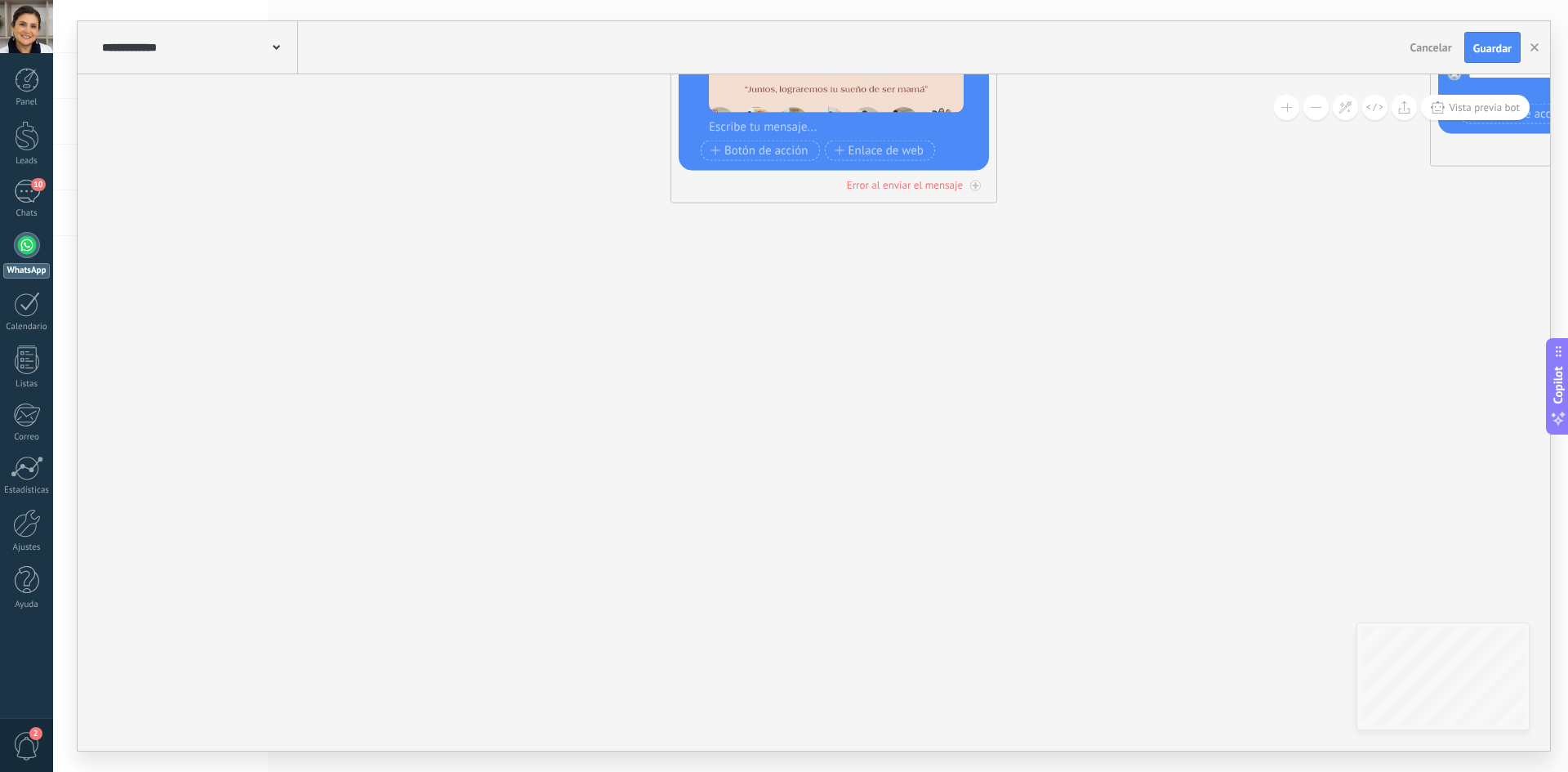
drag, startPoint x: 622, startPoint y: 437, endPoint x: 776, endPoint y: 466, distance: 156.7
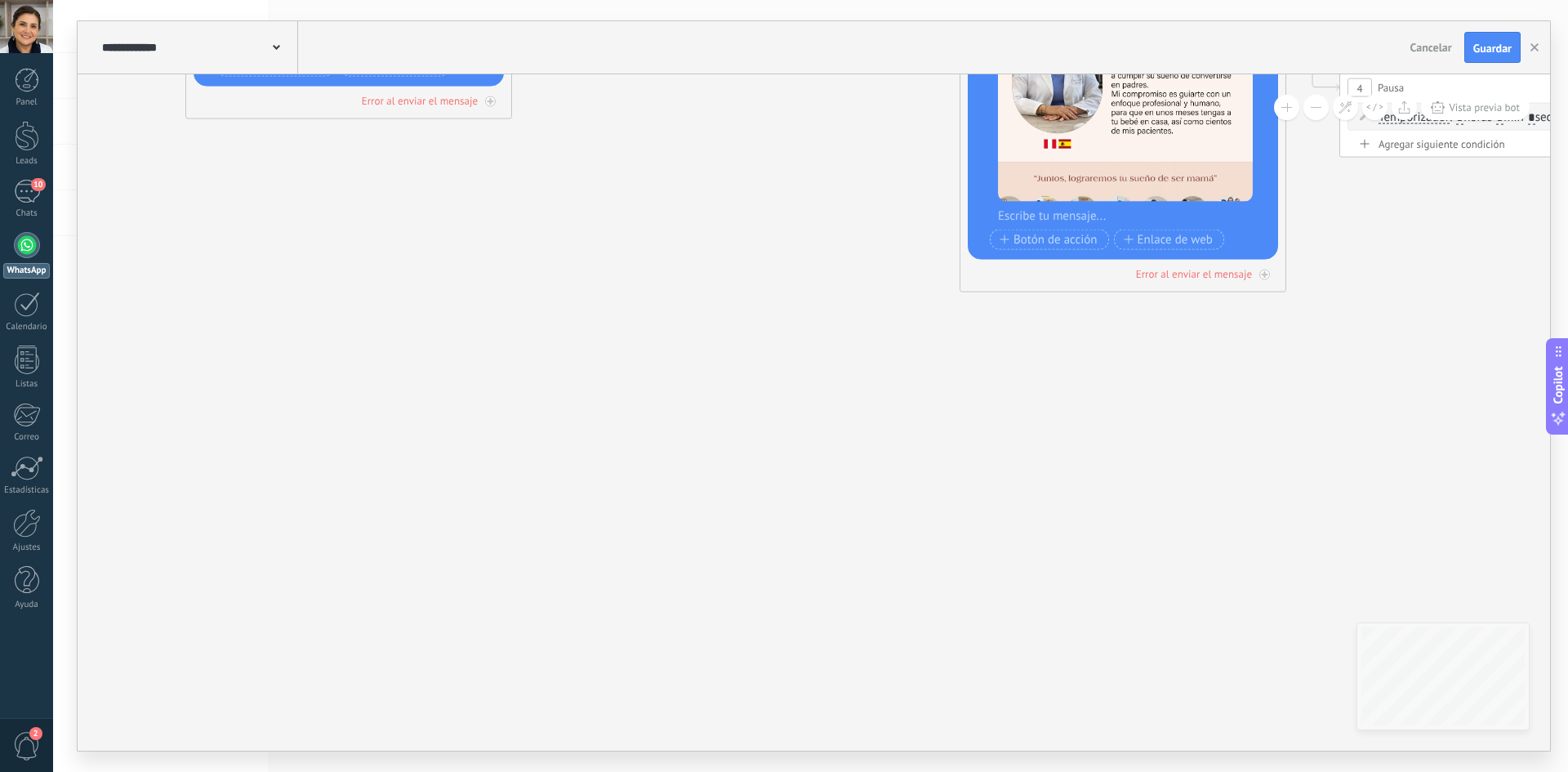
drag, startPoint x: 802, startPoint y: 430, endPoint x: 977, endPoint y: 529, distance: 201.1
click at [745, 530] on icon at bounding box center [1449, 83] width 3814 height 1248
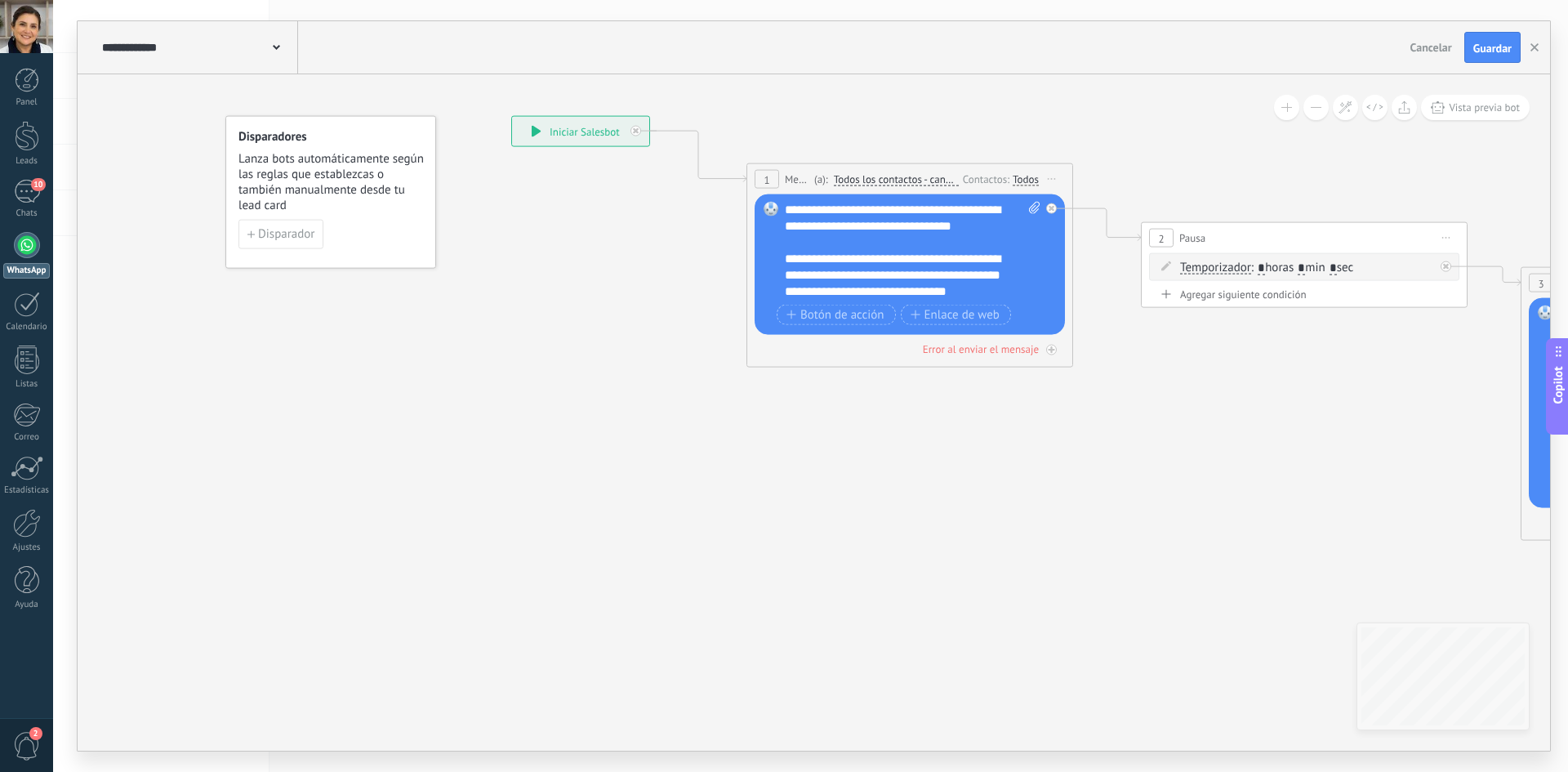
drag, startPoint x: 940, startPoint y: 533, endPoint x: 1043, endPoint y: 565, distance: 107.9
drag, startPoint x: 818, startPoint y: 544, endPoint x: 1035, endPoint y: 586, distance: 221.0
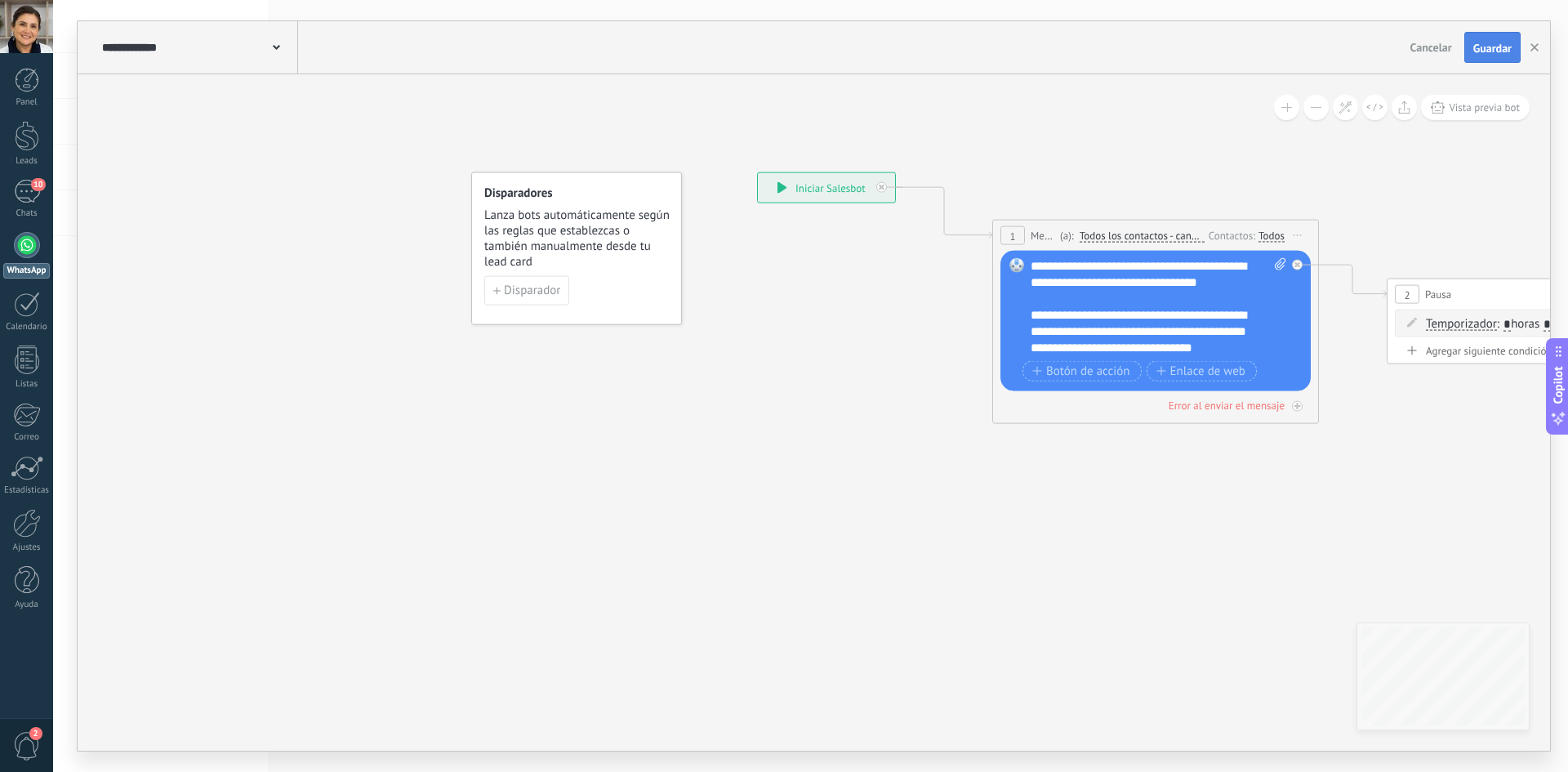
click at [745, 47] on span "Guardar" at bounding box center [1492, 48] width 38 height 11
click at [745, 45] on icon "button" at bounding box center [1535, 48] width 8 height 8
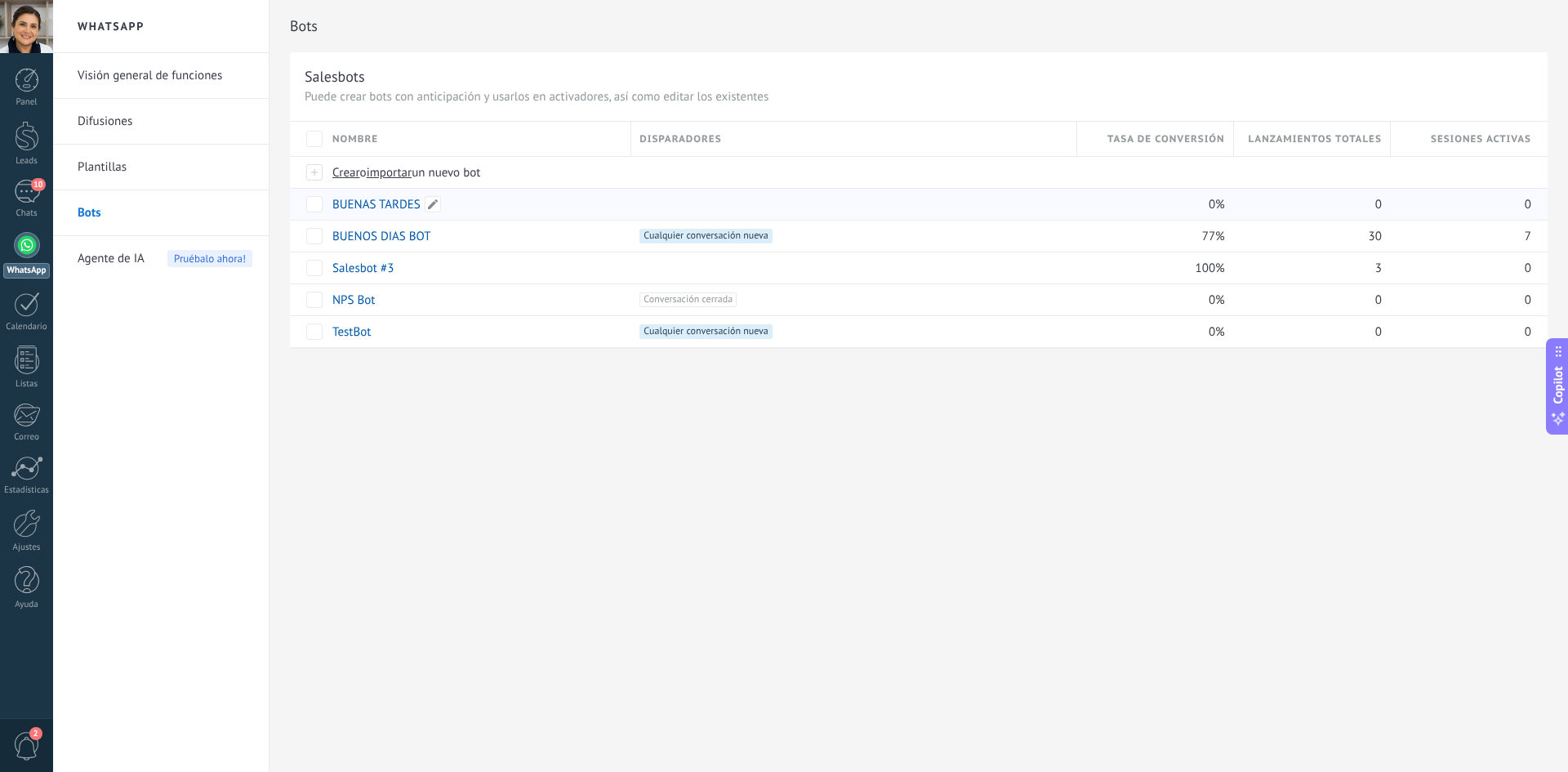
click at [357, 199] on link "BUENAS TARDES" at bounding box center [376, 205] width 88 height 15
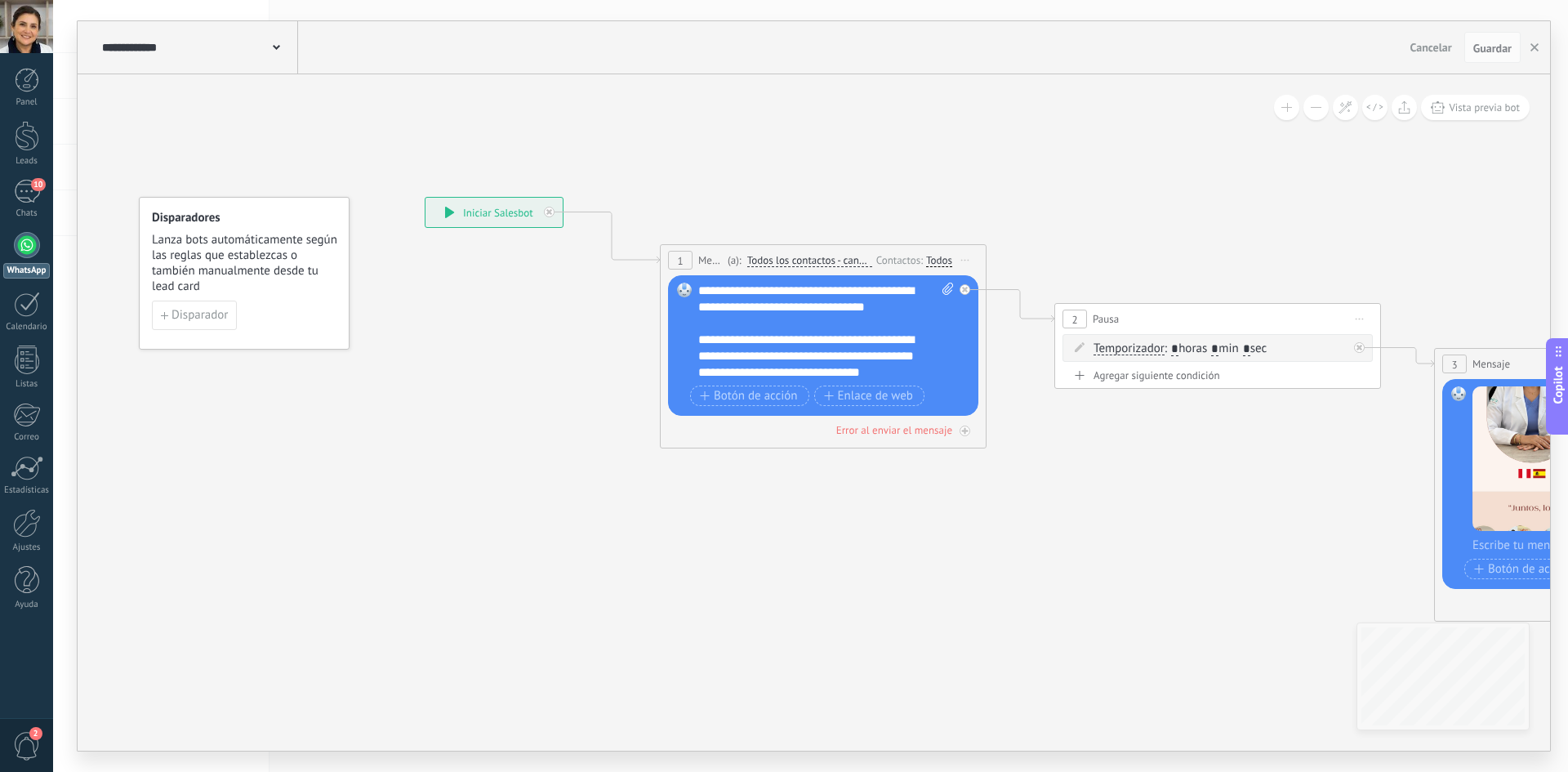
click at [221, 272] on span "Lanza bots automáticamente según las reglas que establezcas o también manualmen…" at bounding box center [245, 262] width 186 height 62
click at [216, 321] on span "Disparador" at bounding box center [200, 314] width 56 height 11
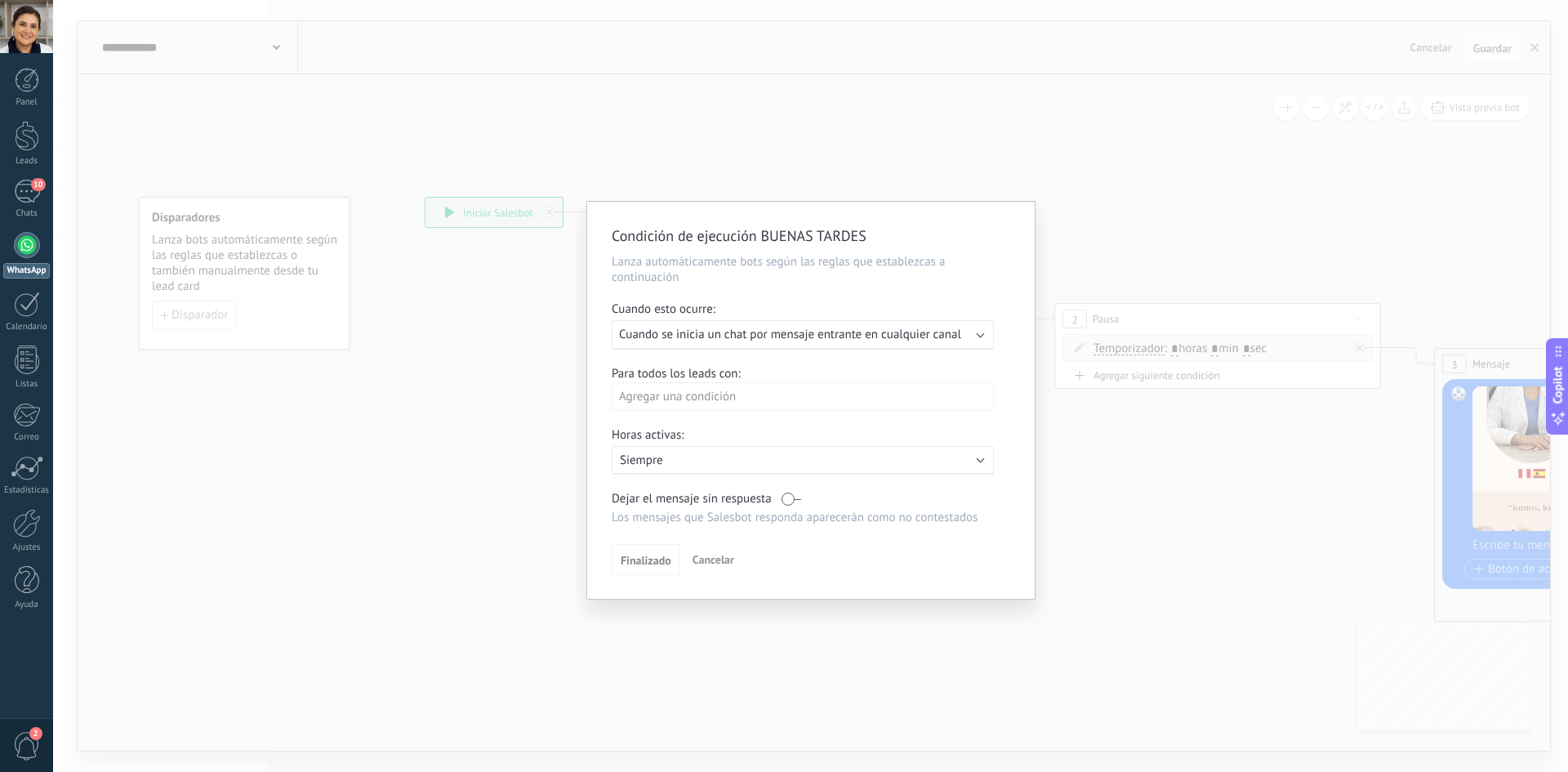
click at [745, 340] on span "Cuando se inicia un chat por mensaje entrante en cualquier canal" at bounding box center [790, 335] width 342 height 15
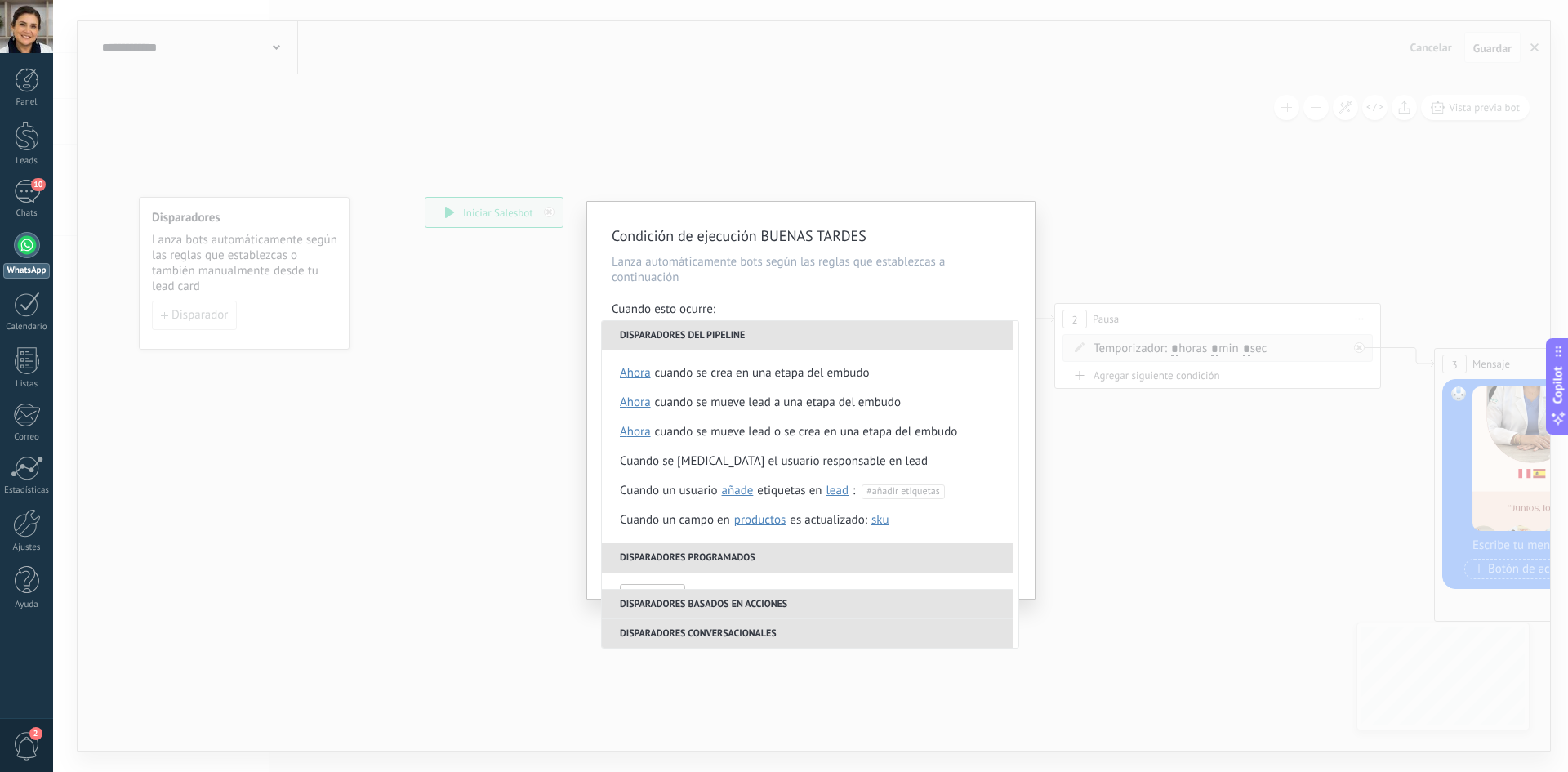
click at [745, 290] on div "Condición de ejecución BUENAS TARDES Lanza automáticamente bots según las regla…" at bounding box center [810, 399] width 448 height 397
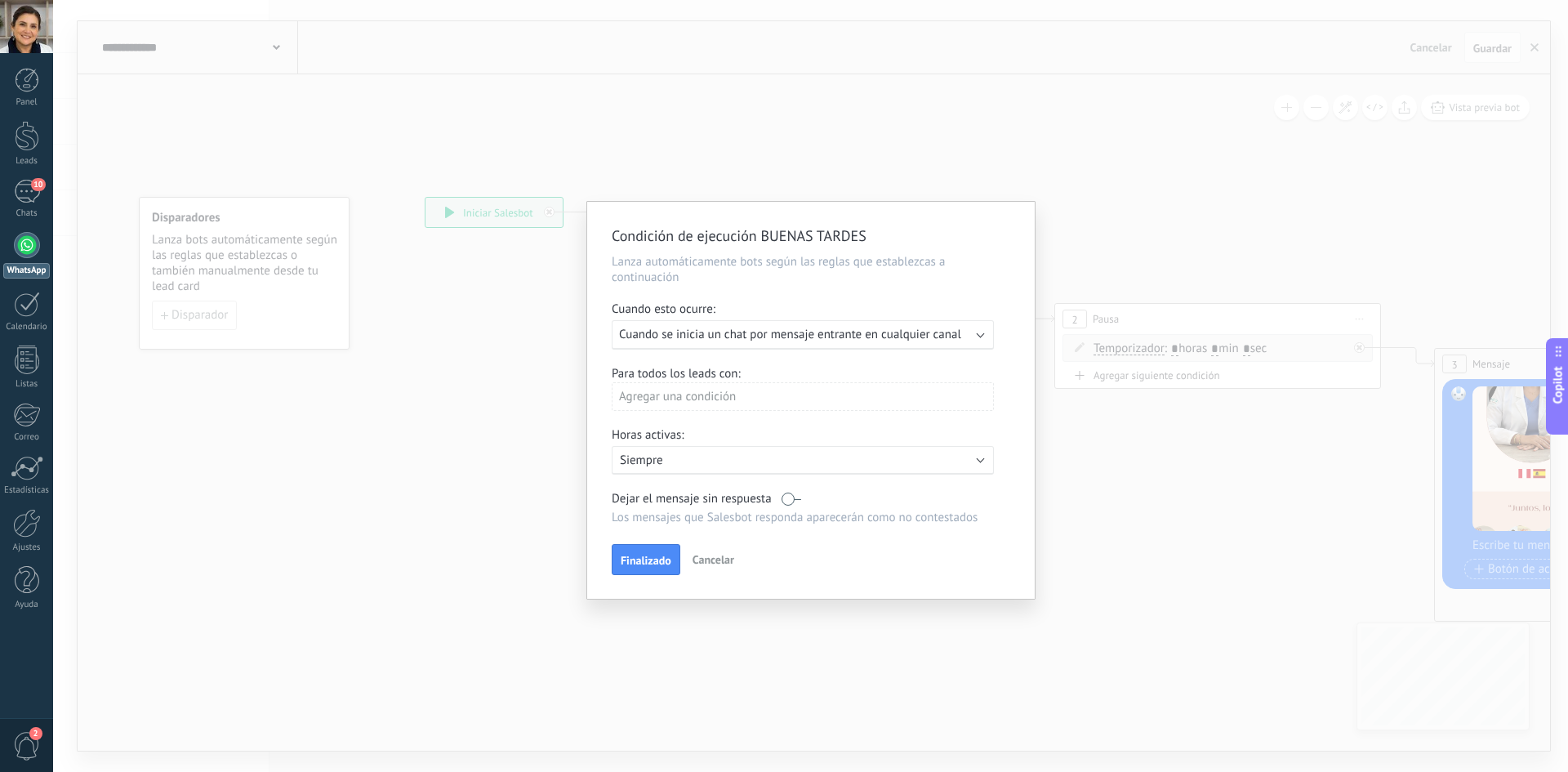
click at [725, 461] on p "Siempre" at bounding box center [763, 460] width 286 height 15
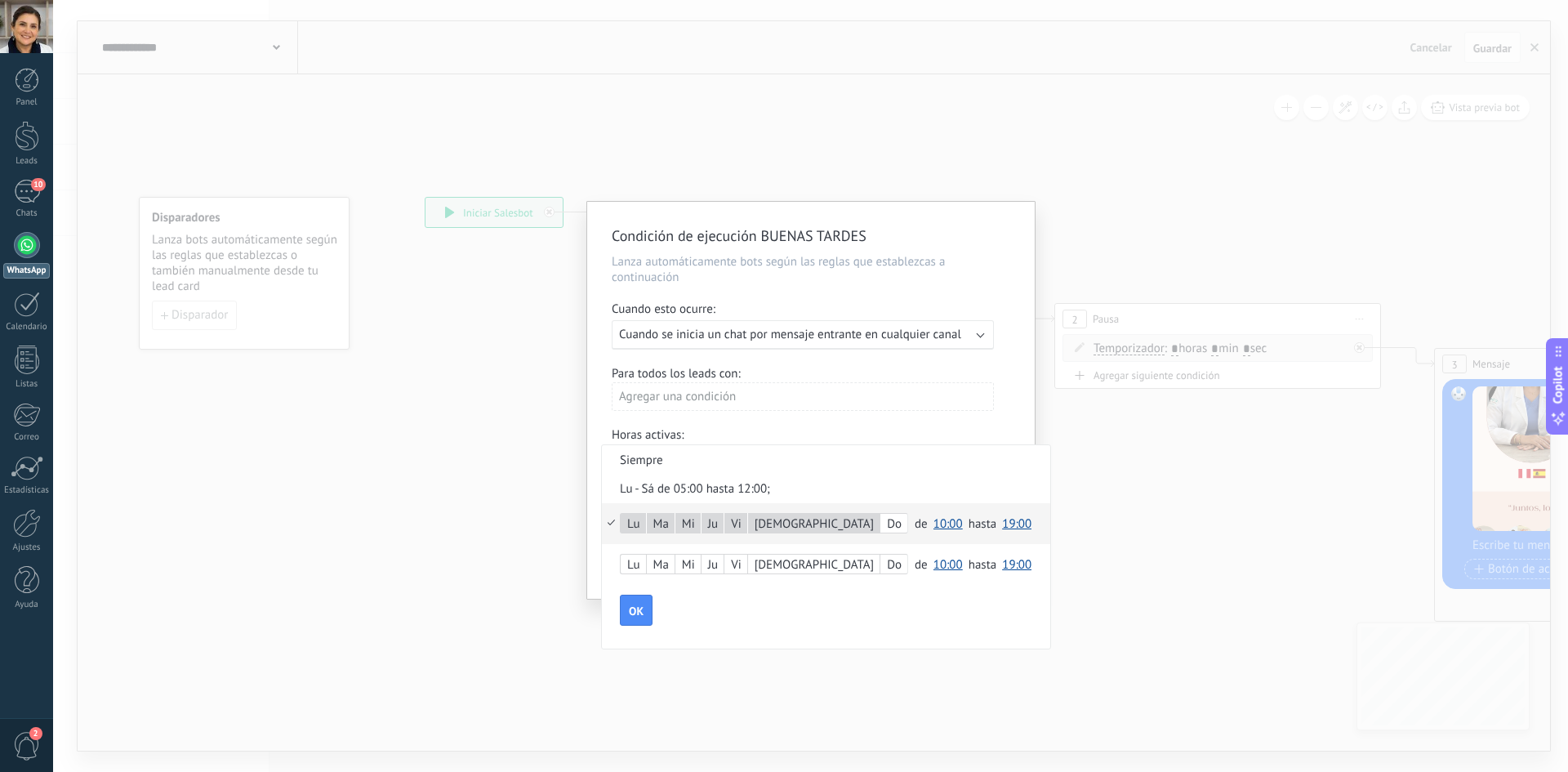
click at [745, 524] on span "10:00" at bounding box center [948, 524] width 30 height 15
click at [745, 589] on li "12:00" at bounding box center [953, 578] width 51 height 28
click at [745, 529] on span "19:00" at bounding box center [1017, 524] width 30 height 15
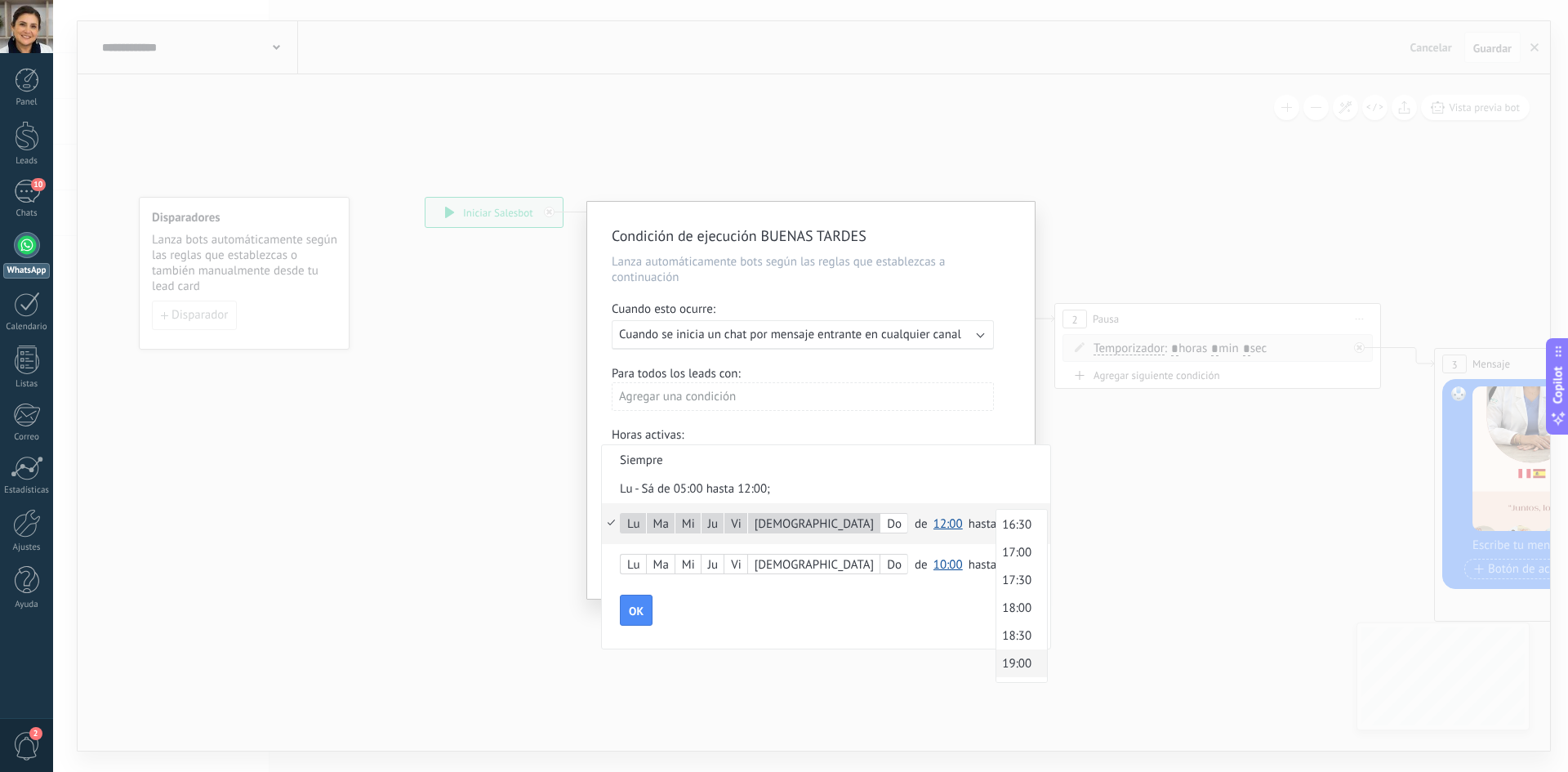
click at [745, 604] on span "18:00" at bounding box center [1019, 608] width 46 height 15
click at [639, 613] on span "OK" at bounding box center [635, 610] width 14 height 11
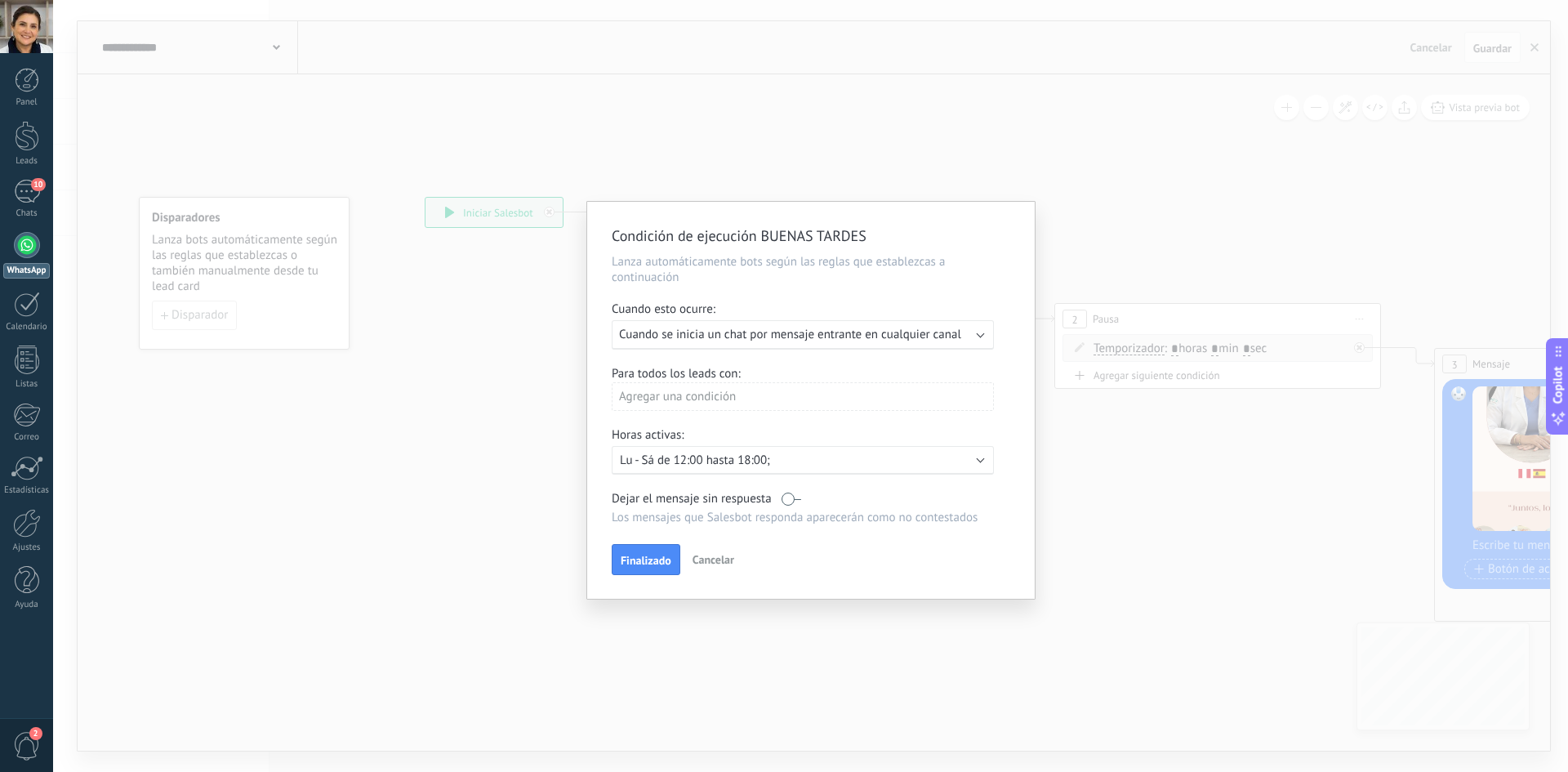
click at [745, 455] on p "Lu - Sá de 12:00 hasta 18:00;" at bounding box center [763, 460] width 286 height 15
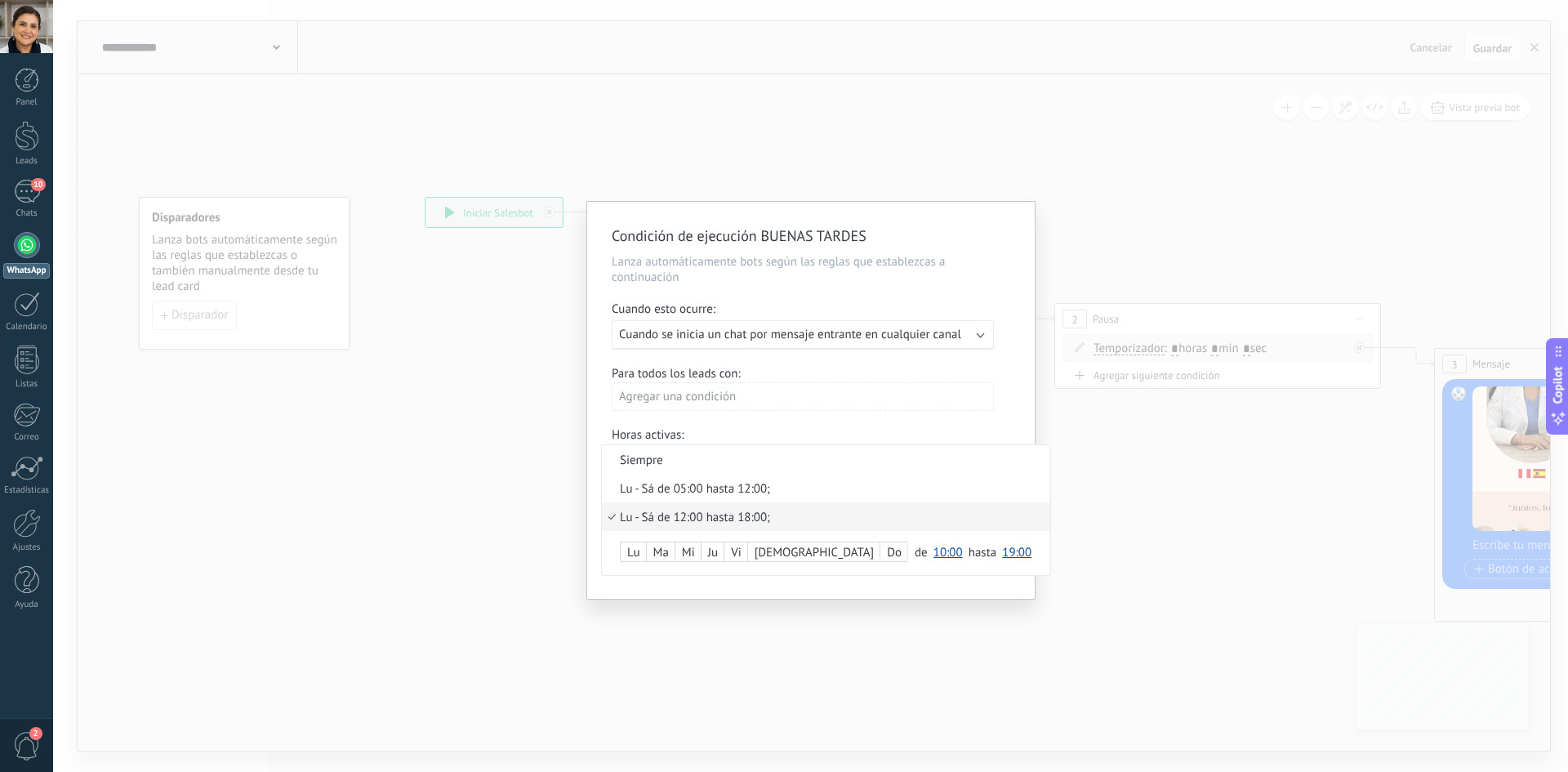
click at [745, 546] on span "19:00" at bounding box center [1017, 552] width 30 height 15
click at [745, 594] on span "17:00" at bounding box center [1019, 593] width 46 height 15
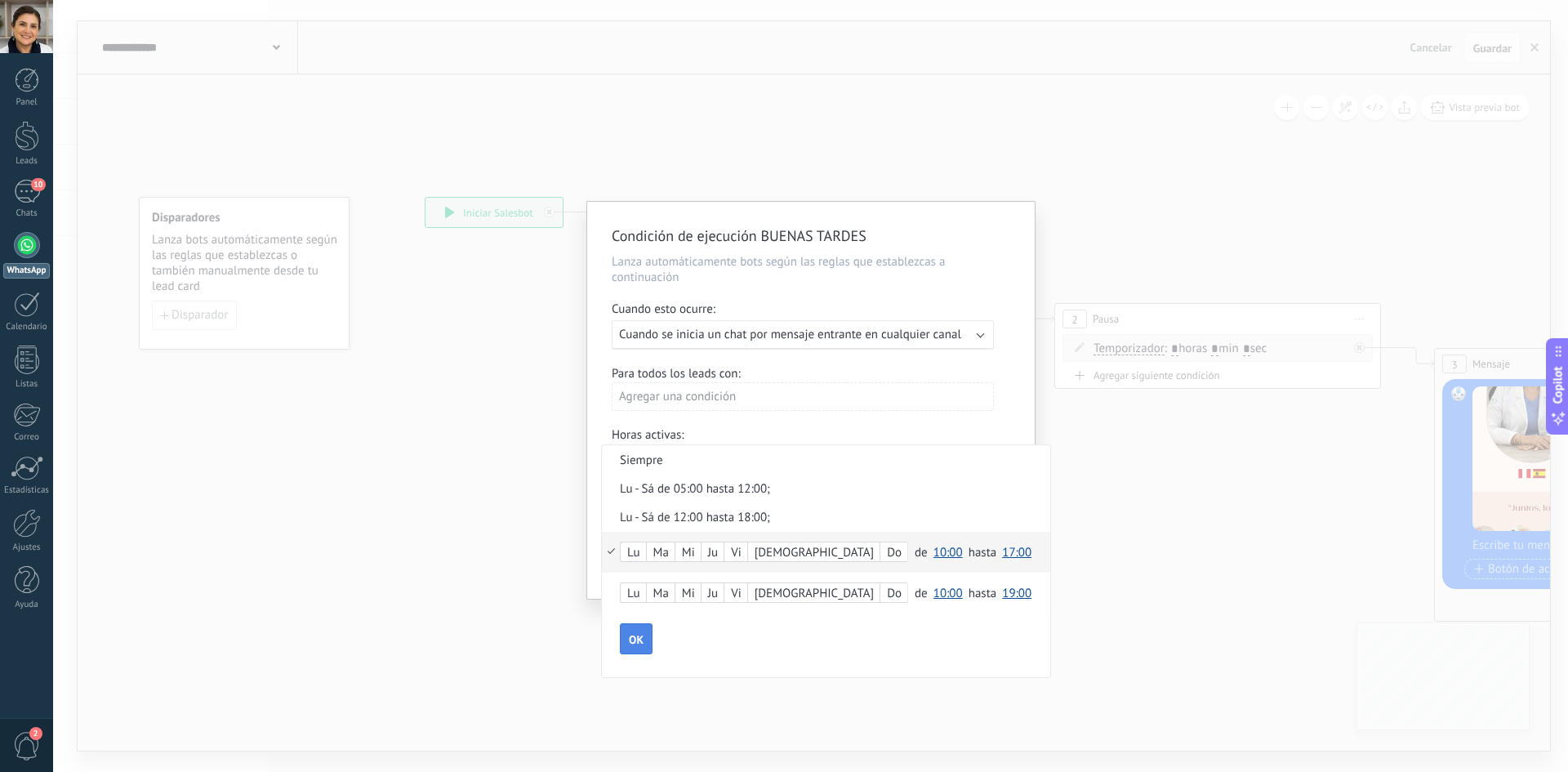
click at [636, 644] on span "OK" at bounding box center [635, 639] width 14 height 11
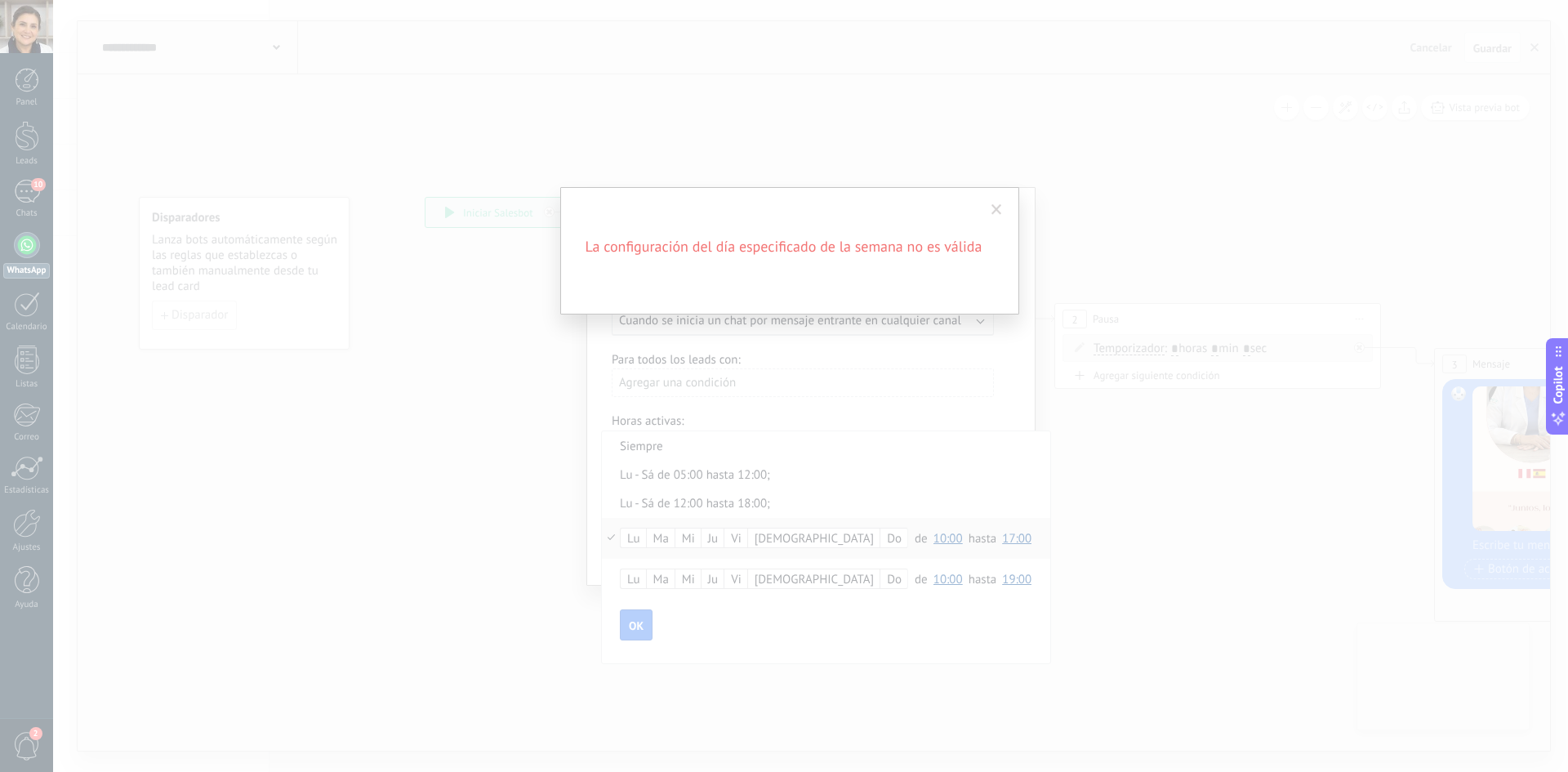
click at [745, 207] on span at bounding box center [996, 209] width 10 height 11
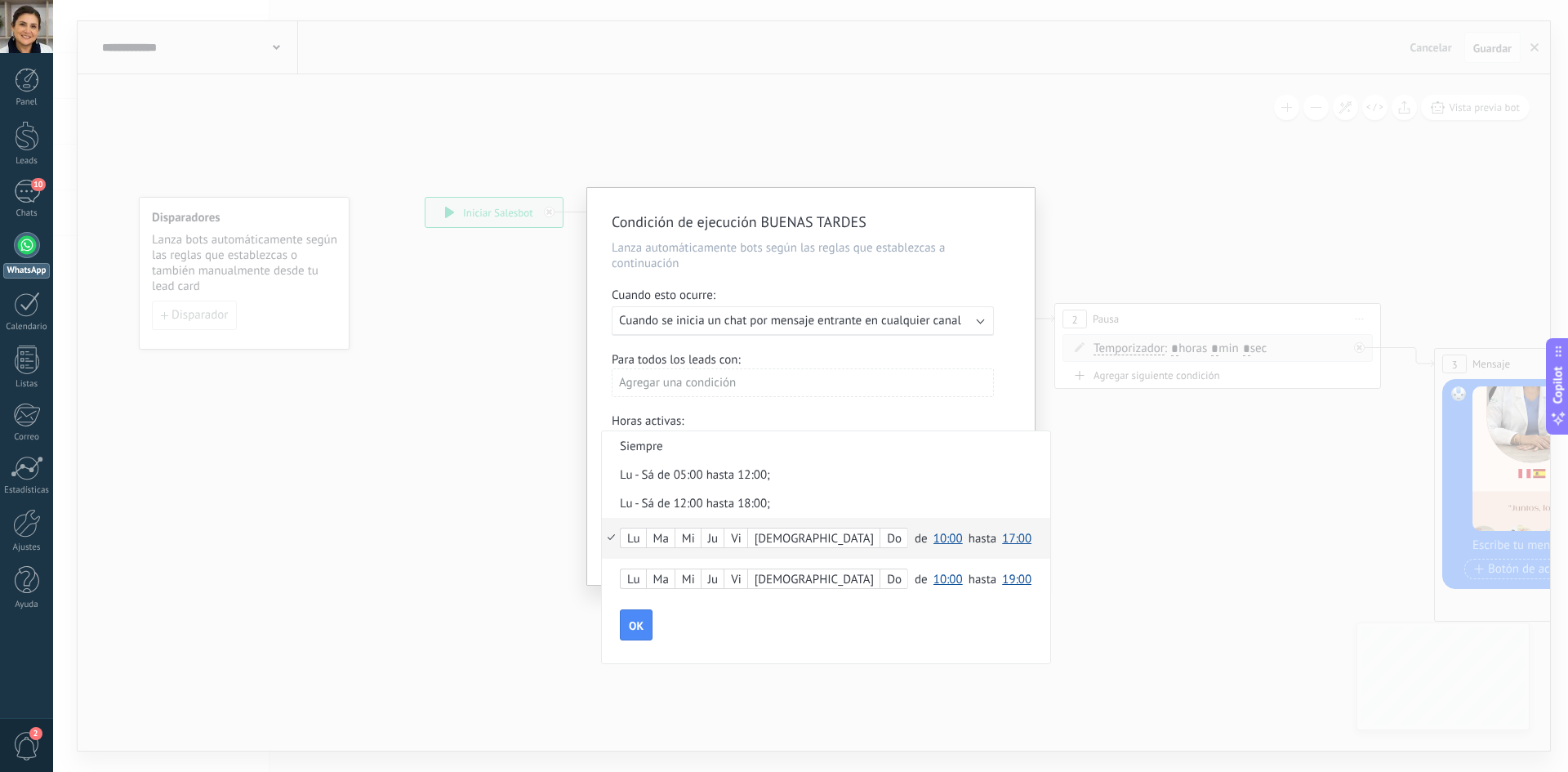
click at [745, 582] on div "[PERSON_NAME] Do de 00:00 00:30 01:00 01:30 02:00 02:30 03:00 03:30 04:00 04:30…" at bounding box center [826, 579] width 448 height 41
click at [745, 583] on div "[PERSON_NAME] Do de 00:00 00:30 01:00 01:30 02:00 02:30 03:00 03:30 04:00 04:30…" at bounding box center [826, 579] width 448 height 41
click at [638, 538] on div "Lu" at bounding box center [634, 538] width 25 height 23
click at [693, 534] on div "Mi" at bounding box center [688, 538] width 25 height 23
click at [643, 617] on button "OK" at bounding box center [636, 624] width 32 height 31
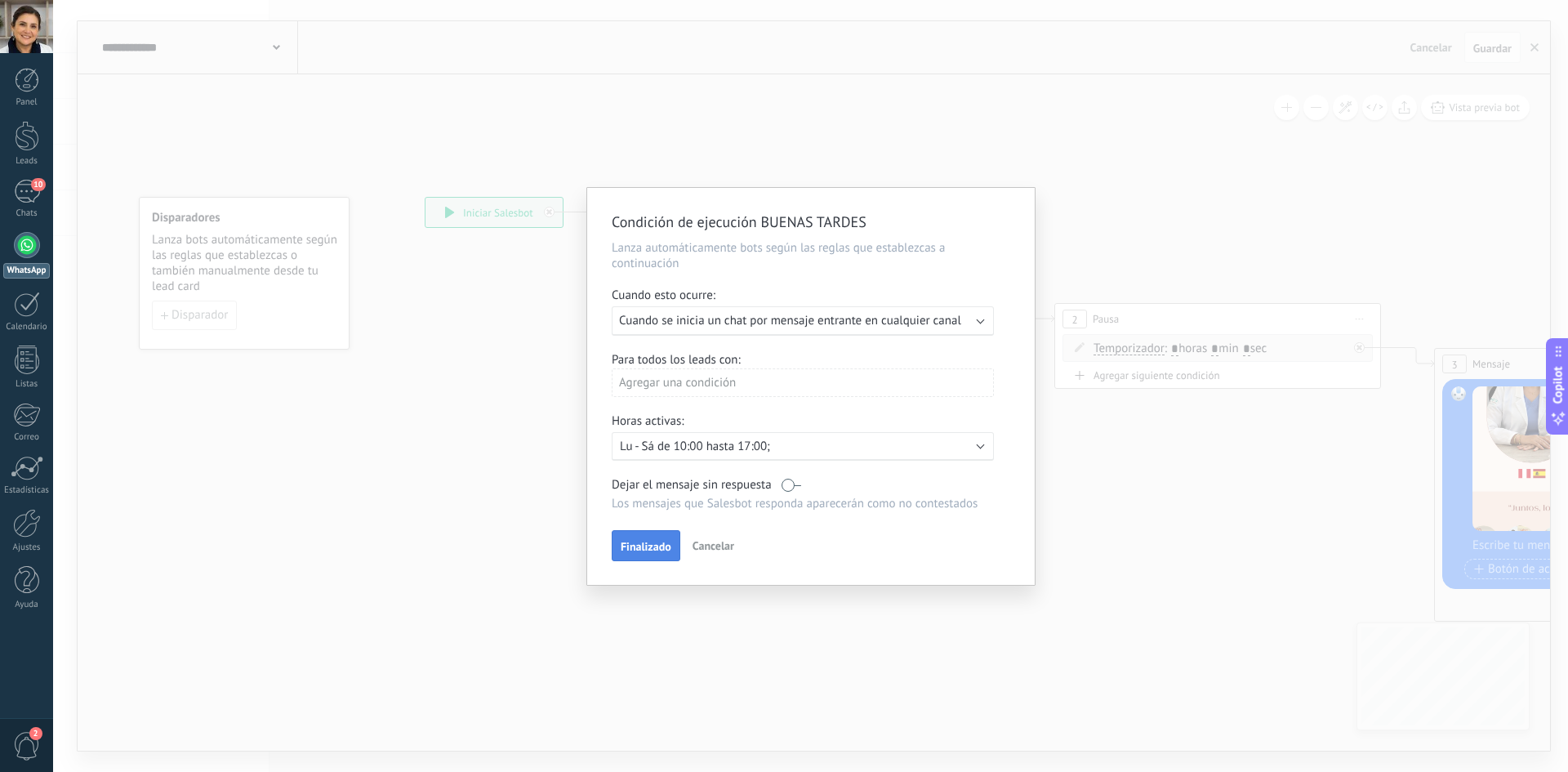
click at [651, 544] on span "Finalizado" at bounding box center [646, 545] width 51 height 11
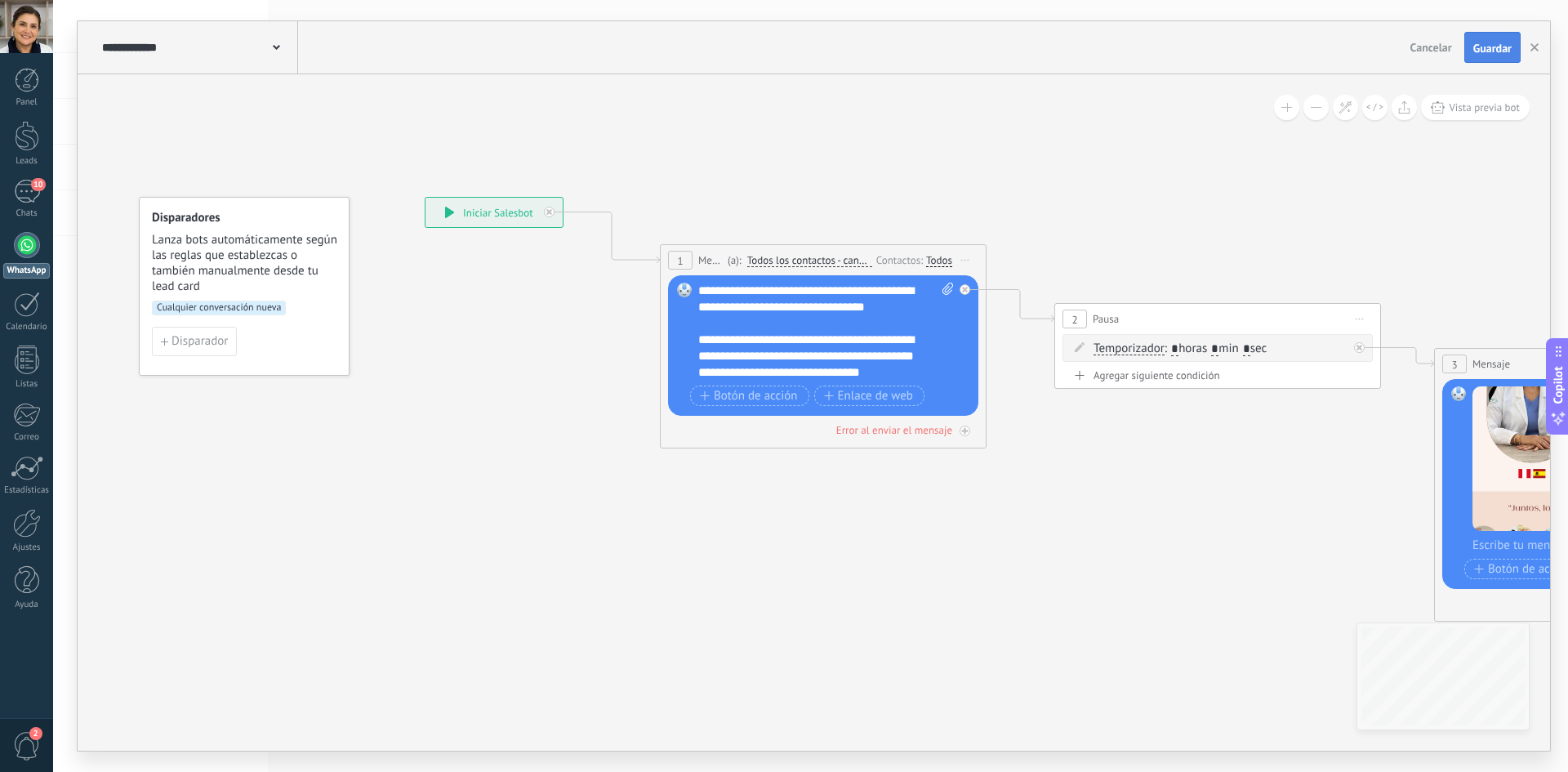
click at [745, 44] on span "Guardar" at bounding box center [1492, 48] width 38 height 11
